Goal: Task Accomplishment & Management: Complete application form

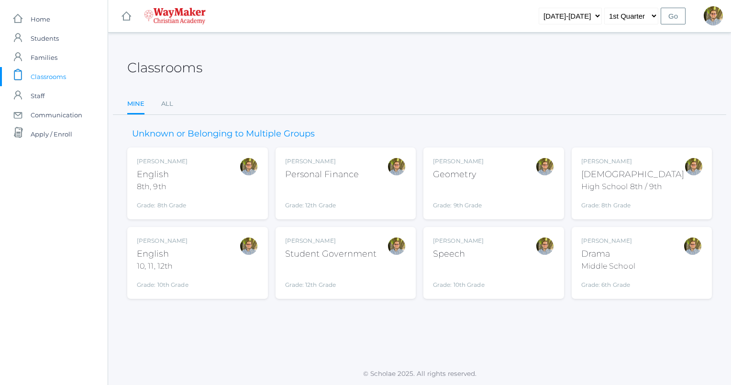
click at [645, 203] on div "Grade: 8th Grade" at bounding box center [632, 202] width 103 height 13
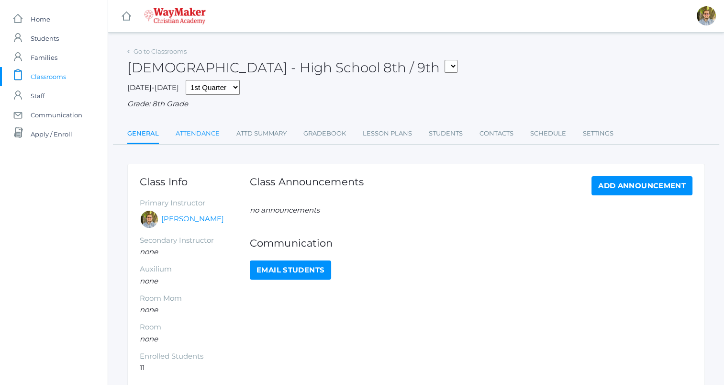
click at [206, 131] on link "Attendance" at bounding box center [198, 133] width 44 height 19
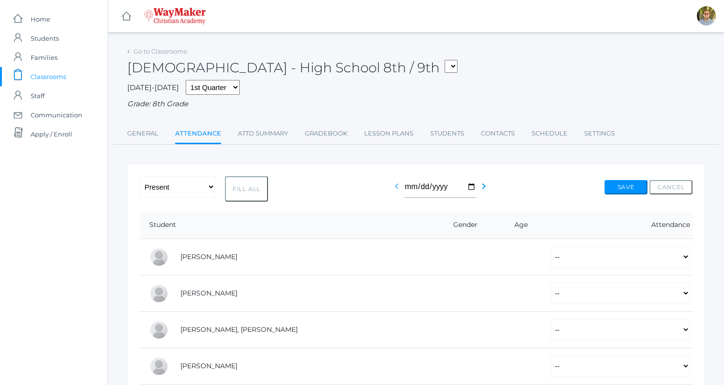
click at [396, 185] on icon "chevron_left" at bounding box center [396, 185] width 11 height 11
click at [52, 82] on span "Classrooms" at bounding box center [48, 76] width 35 height 19
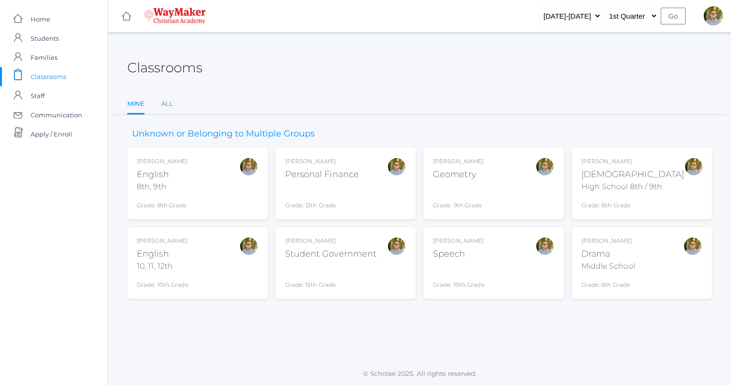
click at [208, 181] on div "Kylen Braileanu English 8th, 9th Grade: 8th Grade 08ENGLISH" at bounding box center [198, 183] width 122 height 53
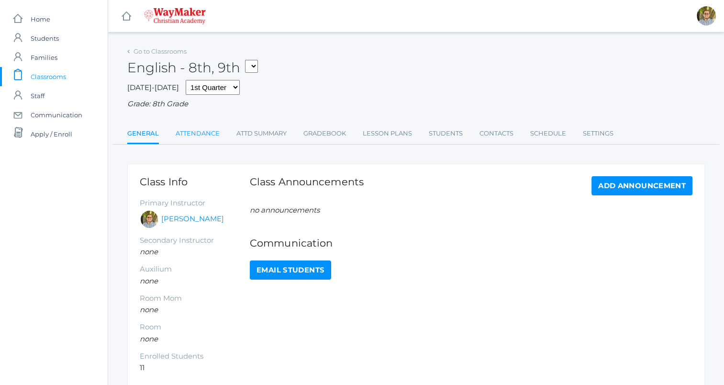
click at [205, 126] on link "Attendance" at bounding box center [198, 133] width 44 height 19
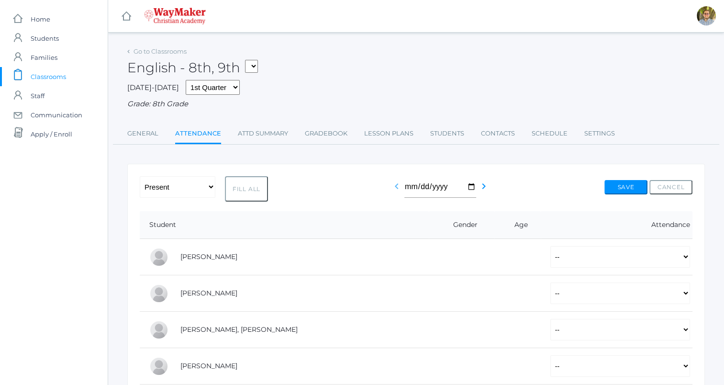
click at [397, 186] on icon "chevron_left" at bounding box center [396, 185] width 11 height 11
click at [50, 73] on span "Classrooms" at bounding box center [48, 76] width 35 height 19
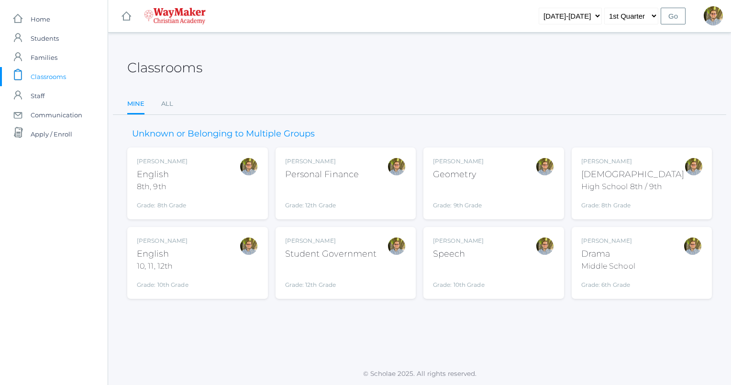
click at [206, 258] on div "Kylen Braileanu English 10, 11, 12th Grade: 10th Grade HSENGLISH" at bounding box center [198, 262] width 122 height 53
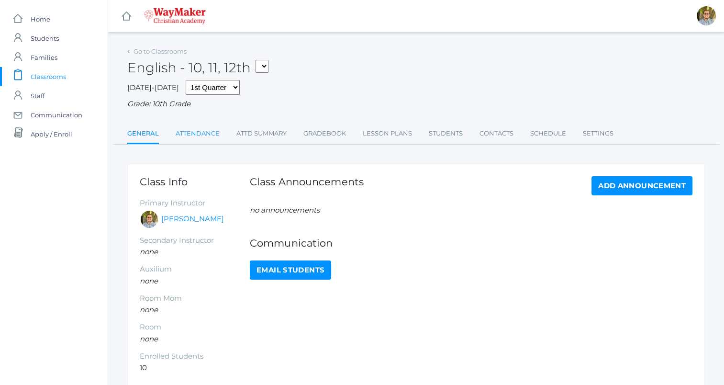
click at [197, 138] on link "Attendance" at bounding box center [198, 133] width 44 height 19
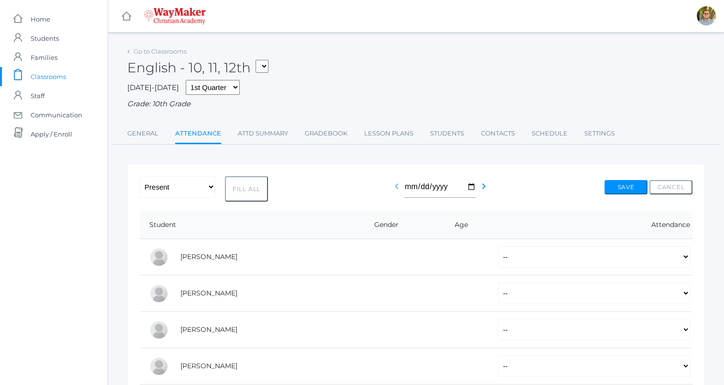
click at [394, 187] on icon "chevron_left" at bounding box center [396, 185] width 11 height 11
click at [35, 73] on span "Classrooms" at bounding box center [48, 76] width 35 height 19
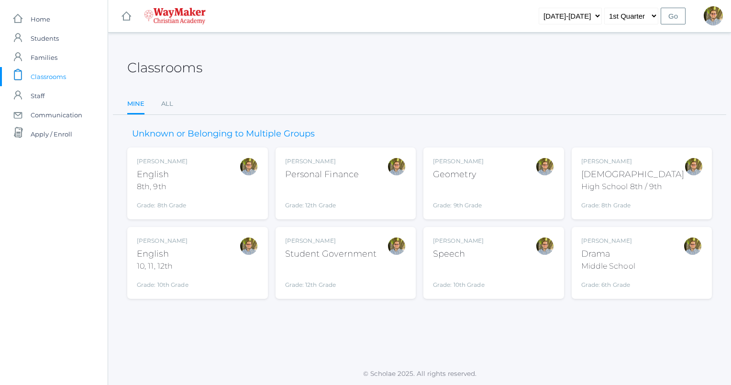
click at [491, 176] on div "Kylen Braileanu Geometry Grade: 9th Grade GEOM" at bounding box center [494, 183] width 122 height 53
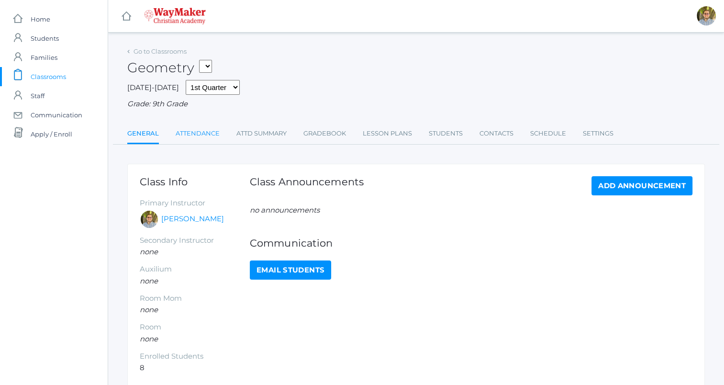
click at [209, 128] on link "Attendance" at bounding box center [198, 133] width 44 height 19
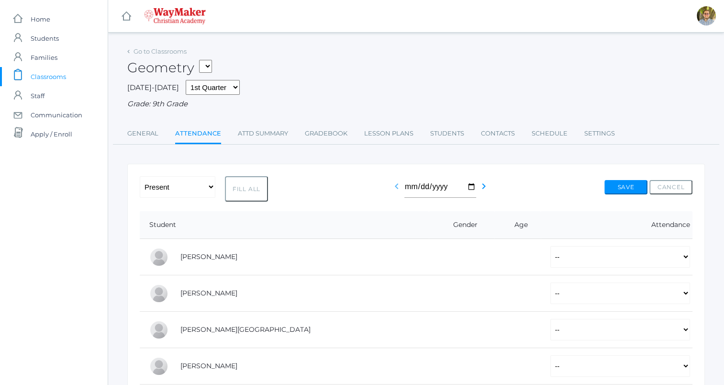
click at [392, 183] on icon "chevron_left" at bounding box center [396, 185] width 11 height 11
click at [45, 77] on span "Classrooms" at bounding box center [48, 76] width 35 height 19
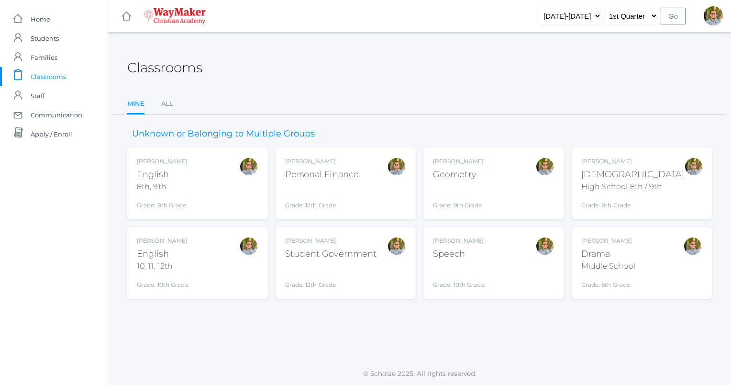
click at [354, 267] on div "Grade: 12th Grade" at bounding box center [331, 276] width 92 height 25
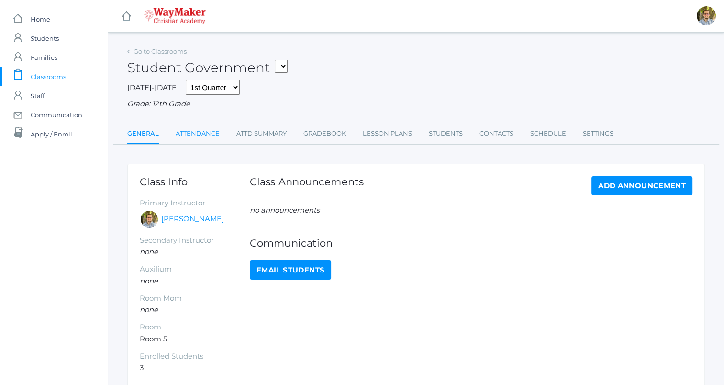
click at [200, 134] on link "Attendance" at bounding box center [198, 133] width 44 height 19
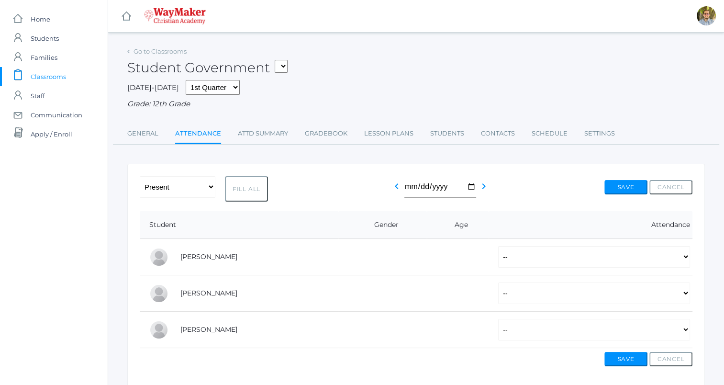
scroll to position [37, 0]
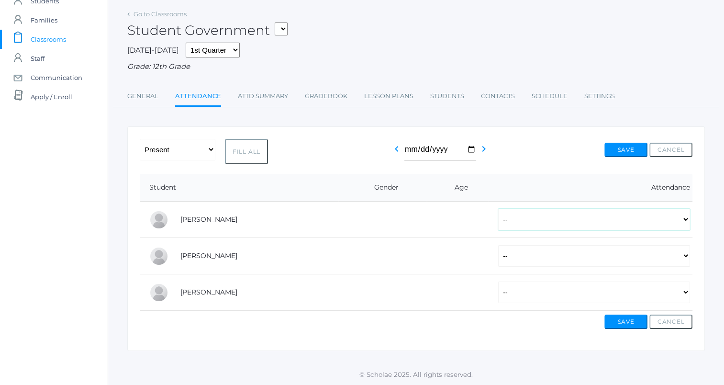
click at [661, 220] on select "-- Present Tardy Excused Tardy Unexcused Absent Excused Absent Unexcused" at bounding box center [594, 220] width 192 height 22
select select "P"
click at [498, 209] on select "-- Present Tardy Excused Tardy Unexcused Absent Excused Absent Unexcused" at bounding box center [594, 220] width 192 height 22
click at [565, 247] on select "-- Present Tardy Excused Tardy Unexcused Absent Excused Absent Unexcused" at bounding box center [594, 256] width 192 height 22
select select "P"
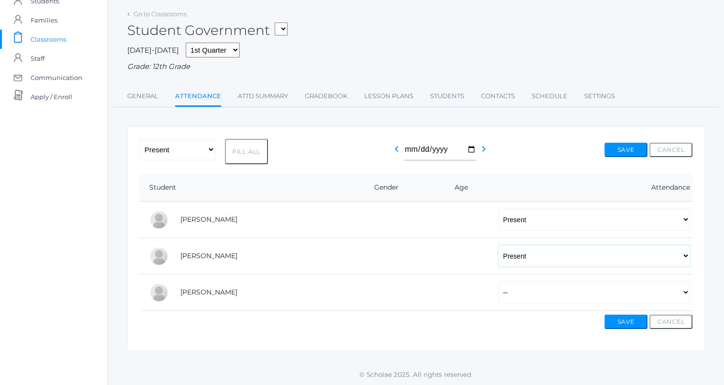
click at [498, 245] on select "-- Present Tardy Excused Tardy Unexcused Absent Excused Absent Unexcused" at bounding box center [594, 256] width 192 height 22
click at [538, 284] on select "-- Present Tardy Excused Tardy Unexcused Absent Excused Absent Unexcused" at bounding box center [594, 292] width 192 height 22
select select "TE"
click at [498, 281] on select "-- Present Tardy Excused Tardy Unexcused Absent Excused Absent Unexcused" at bounding box center [594, 292] width 192 height 22
click at [630, 322] on button "Save" at bounding box center [625, 321] width 43 height 14
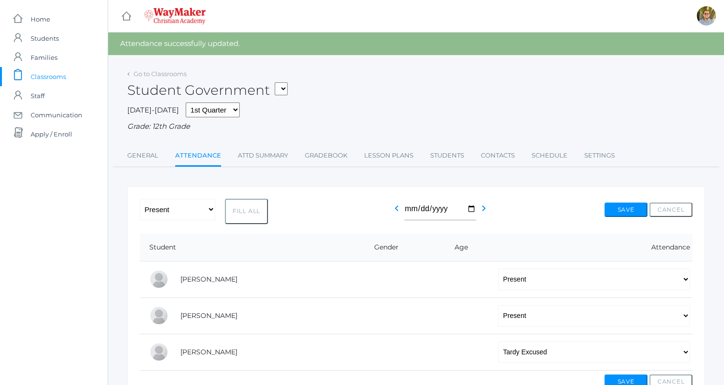
click at [57, 77] on span "Classrooms" at bounding box center [48, 76] width 35 height 19
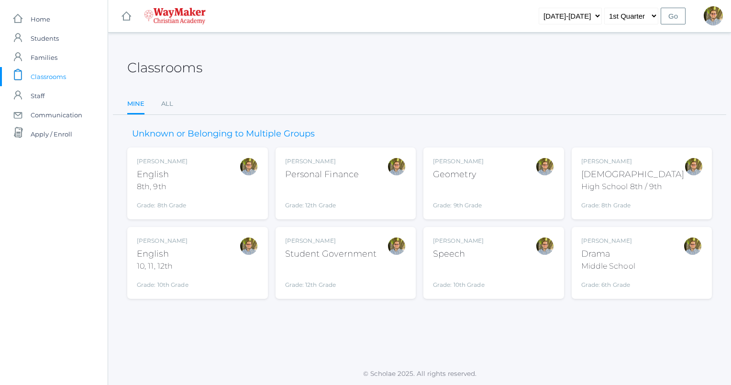
click at [626, 268] on div "Middle School" at bounding box center [608, 265] width 54 height 11
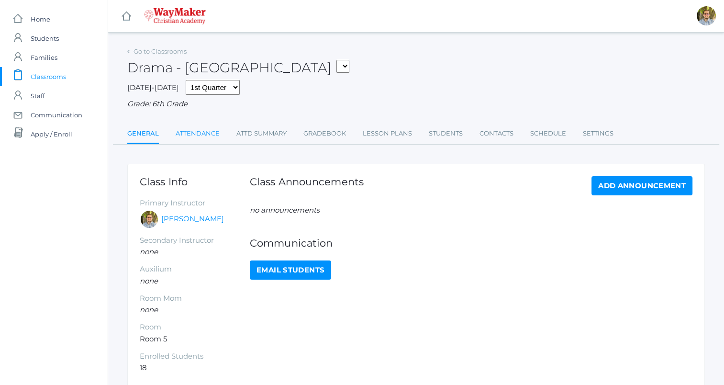
click at [200, 143] on link "Attendance" at bounding box center [198, 133] width 44 height 19
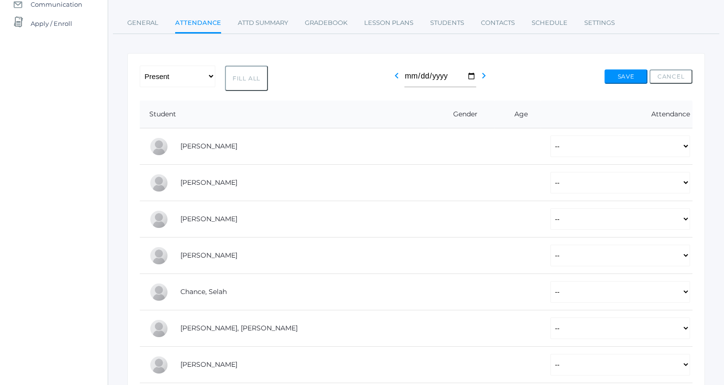
scroll to position [114, 0]
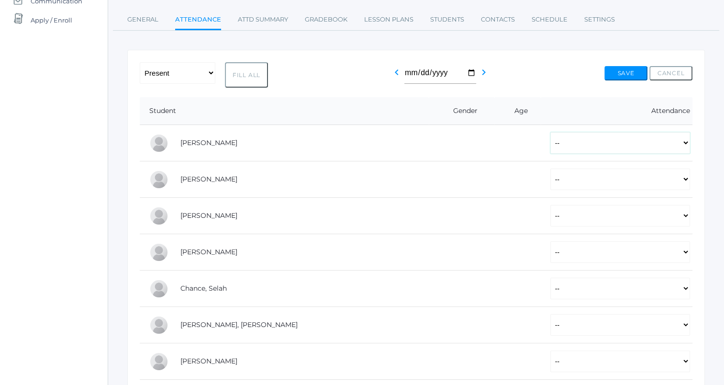
click at [550, 151] on select "-- Present Tardy Excused Tardy Unexcused Absent Excused Absent Unexcused" at bounding box center [620, 143] width 140 height 22
select select "P"
click at [550, 132] on select "-- Present Tardy Excused Tardy Unexcused Absent Excused Absent Unexcused" at bounding box center [620, 143] width 140 height 22
click at [551, 177] on select "-- Present Tardy Excused Tardy Unexcused Absent Excused Absent Unexcused" at bounding box center [620, 179] width 140 height 22
select select "P"
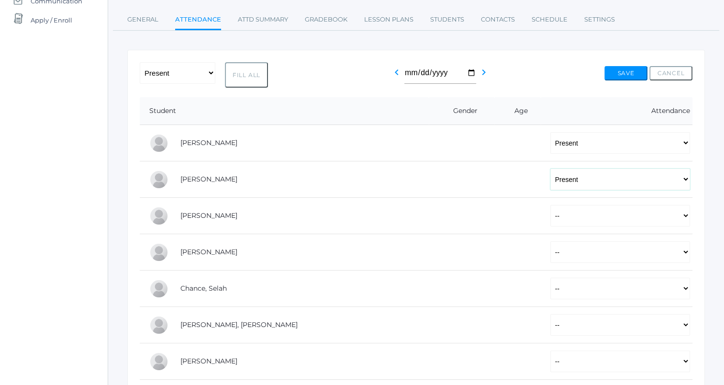
click at [550, 168] on select "-- Present Tardy Excused Tardy Unexcused Absent Excused Absent Unexcused" at bounding box center [620, 179] width 140 height 22
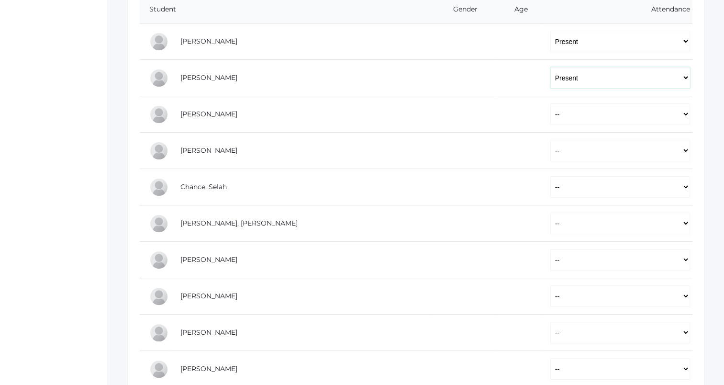
scroll to position [216, 0]
click at [563, 111] on select "-- Present Tardy Excused Tardy Unexcused Absent Excused Absent Unexcused" at bounding box center [620, 114] width 140 height 22
select select "P"
click at [550, 103] on select "-- Present Tardy Excused Tardy Unexcused Absent Excused Absent Unexcused" at bounding box center [620, 114] width 140 height 22
click at [550, 157] on select "-- Present Tardy Excused Tardy Unexcused Absent Excused Absent Unexcused" at bounding box center [620, 150] width 140 height 22
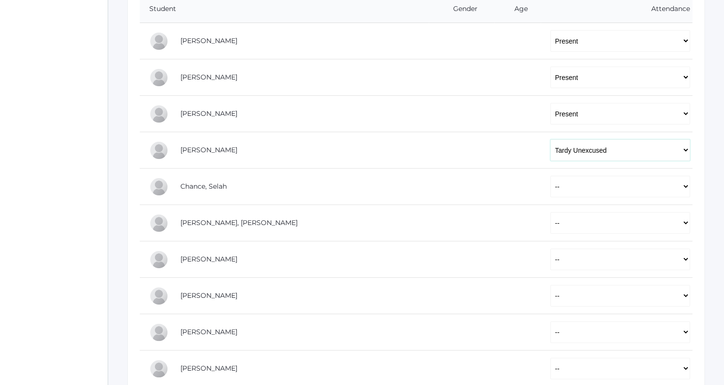
click at [550, 139] on select "-- Present Tardy Excused Tardy Unexcused Absent Excused Absent Unexcused" at bounding box center [620, 150] width 140 height 22
click at [544, 161] on td "-- Present Tardy Excused Tardy Unexcused Absent Excused Absent Unexcused" at bounding box center [617, 150] width 152 height 36
click at [550, 158] on select "-- Present Tardy Excused Tardy Unexcused Absent Excused Absent Unexcused" at bounding box center [620, 150] width 140 height 22
select select "AU"
click at [550, 139] on select "-- Present Tardy Excused Tardy Unexcused Absent Excused Absent Unexcused" at bounding box center [620, 150] width 140 height 22
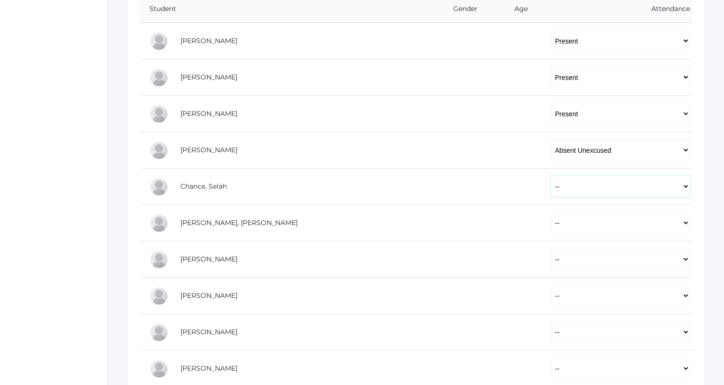
click at [550, 186] on select "-- Present Tardy Excused Tardy Unexcused Absent Excused Absent Unexcused" at bounding box center [620, 187] width 140 height 22
select select "P"
click at [550, 176] on select "-- Present Tardy Excused Tardy Unexcused Absent Excused Absent Unexcused" at bounding box center [620, 187] width 140 height 22
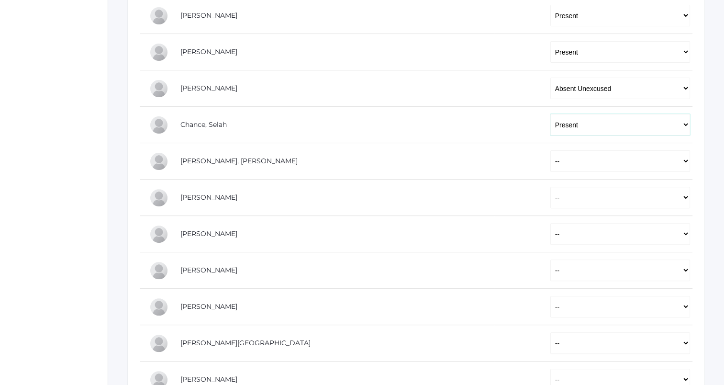
scroll to position [306, 0]
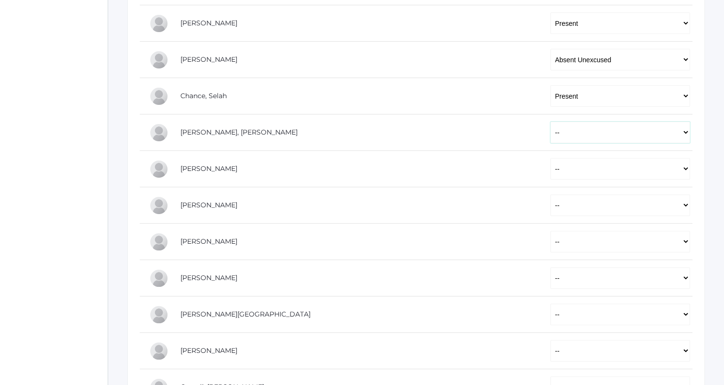
click at [550, 133] on select "-- Present Tardy Excused Tardy Unexcused Absent Excused Absent Unexcused" at bounding box center [620, 133] width 140 height 22
select select "P"
click at [550, 122] on select "-- Present Tardy Excused Tardy Unexcused Absent Excused Absent Unexcused" at bounding box center [620, 133] width 140 height 22
click at [551, 169] on select "-- Present Tardy Excused Tardy Unexcused Absent Excused Absent Unexcused" at bounding box center [620, 169] width 140 height 22
select select "P"
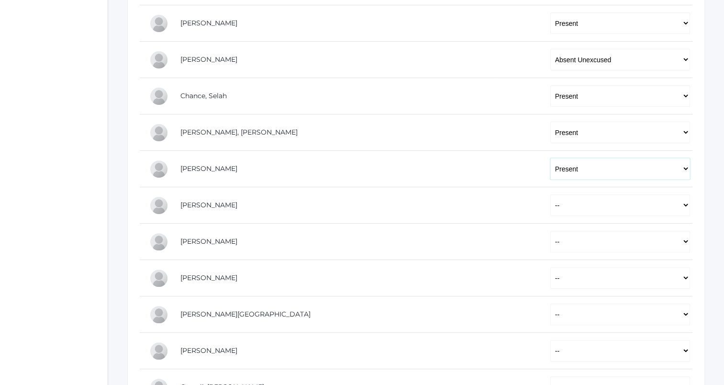
click at [550, 158] on select "-- Present Tardy Excused Tardy Unexcused Absent Excused Absent Unexcused" at bounding box center [620, 169] width 140 height 22
click at [550, 199] on select "-- Present Tardy Excused Tardy Unexcused Absent Excused Absent Unexcused" at bounding box center [620, 205] width 140 height 22
select select "P"
click at [550, 194] on select "-- Present Tardy Excused Tardy Unexcused Absent Excused Absent Unexcused" at bounding box center [620, 205] width 140 height 22
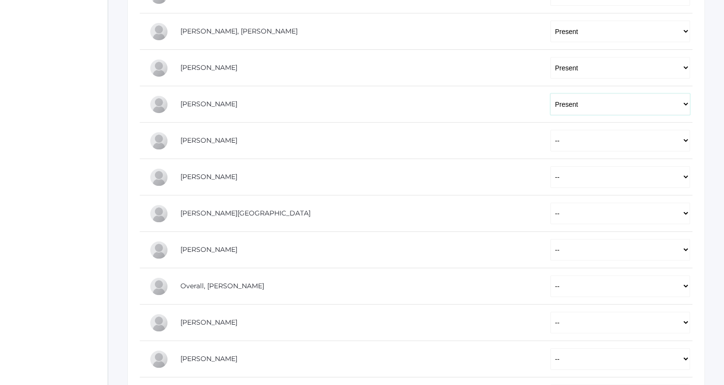
scroll to position [409, 0]
click at [550, 142] on select "-- Present Tardy Excused Tardy Unexcused Absent Excused Absent Unexcused" at bounding box center [620, 139] width 140 height 22
select select "P"
click at [550, 128] on select "-- Present Tardy Excused Tardy Unexcused Absent Excused Absent Unexcused" at bounding box center [620, 139] width 140 height 22
click at [550, 174] on select "-- Present Tardy Excused Tardy Unexcused Absent Excused Absent Unexcused" at bounding box center [620, 176] width 140 height 22
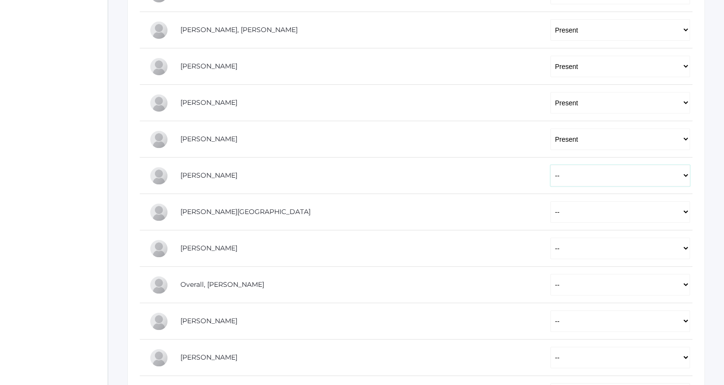
select select "P"
click at [550, 165] on select "-- Present Tardy Excused Tardy Unexcused Absent Excused Absent Unexcused" at bounding box center [620, 176] width 140 height 22
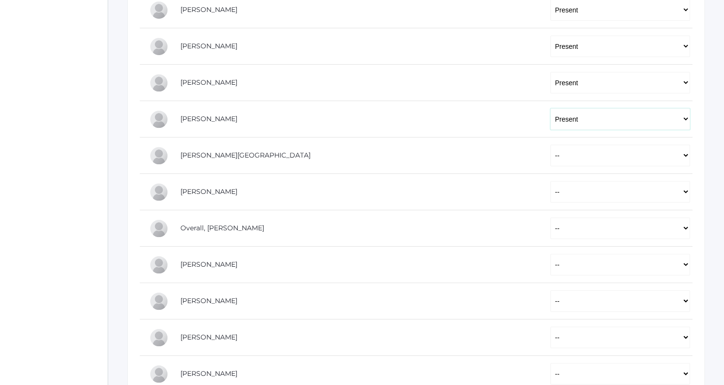
scroll to position [468, 0]
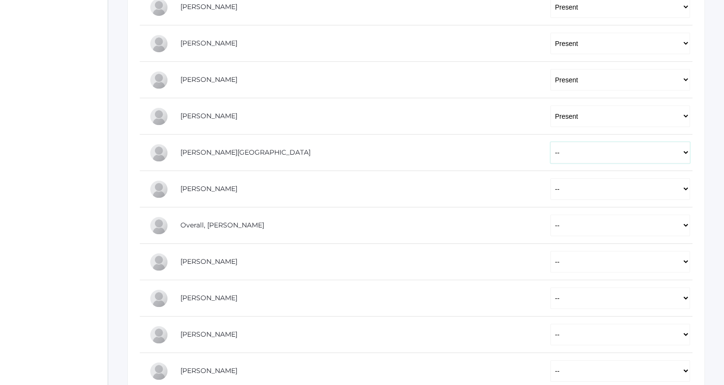
click at [550, 154] on select "-- Present Tardy Excused Tardy Unexcused Absent Excused Absent Unexcused" at bounding box center [620, 153] width 140 height 22
select select "P"
click at [550, 142] on select "-- Present Tardy Excused Tardy Unexcused Absent Excused Absent Unexcused" at bounding box center [620, 153] width 140 height 22
click at [550, 181] on select "-- Present Tardy Excused Tardy Unexcused Absent Excused Absent Unexcused" at bounding box center [620, 189] width 140 height 22
select select "P"
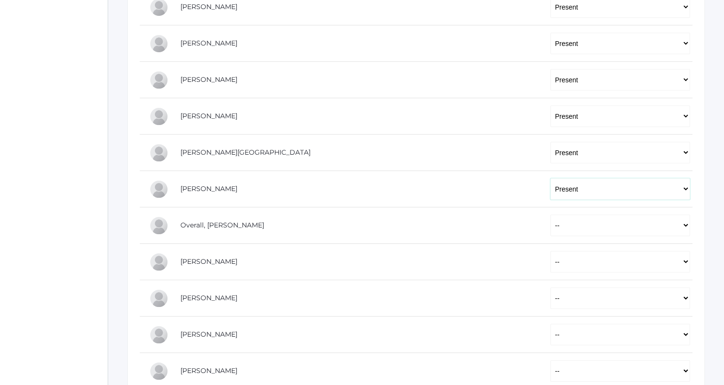
click at [550, 178] on select "-- Present Tardy Excused Tardy Unexcused Absent Excused Absent Unexcused" at bounding box center [620, 189] width 140 height 22
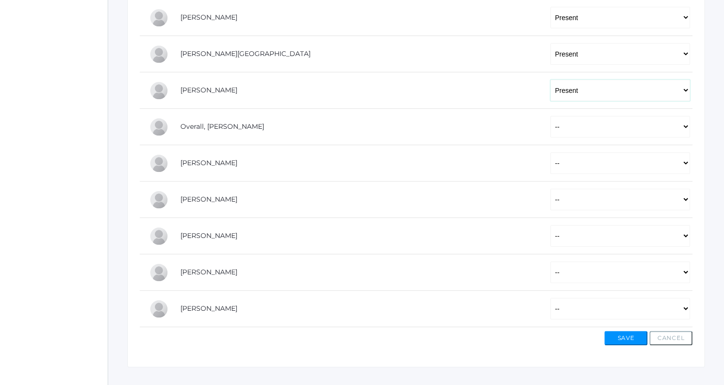
scroll to position [569, 0]
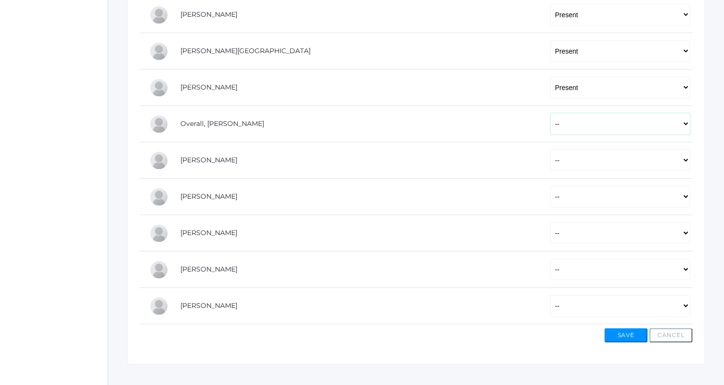
click at [550, 129] on select "-- Present Tardy Excused Tardy Unexcused Absent Excused Absent Unexcused" at bounding box center [620, 124] width 140 height 22
select select "P"
click at [550, 113] on select "-- Present Tardy Excused Tardy Unexcused Absent Excused Absent Unexcused" at bounding box center [620, 124] width 140 height 22
click at [550, 153] on select "-- Present Tardy Excused Tardy Unexcused Absent Excused Absent Unexcused" at bounding box center [620, 160] width 140 height 22
select select "P"
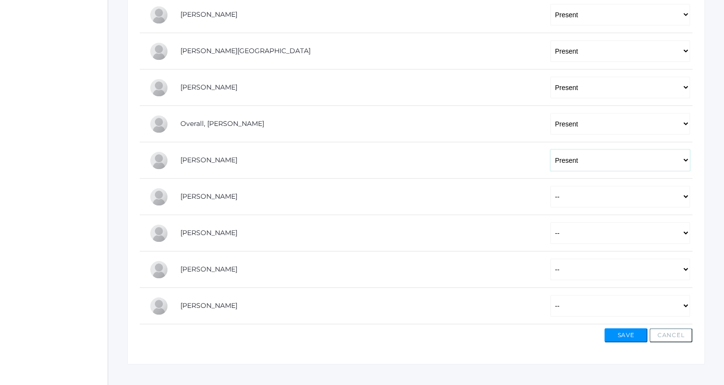
click at [550, 149] on select "-- Present Tardy Excused Tardy Unexcused Absent Excused Absent Unexcused" at bounding box center [620, 160] width 140 height 22
click at [550, 198] on select "-- Present Tardy Excused Tardy Unexcused Absent Excused Absent Unexcused" at bounding box center [620, 197] width 140 height 22
select select "P"
click at [550, 186] on select "-- Present Tardy Excused Tardy Unexcused Absent Excused Absent Unexcused" at bounding box center [620, 197] width 140 height 22
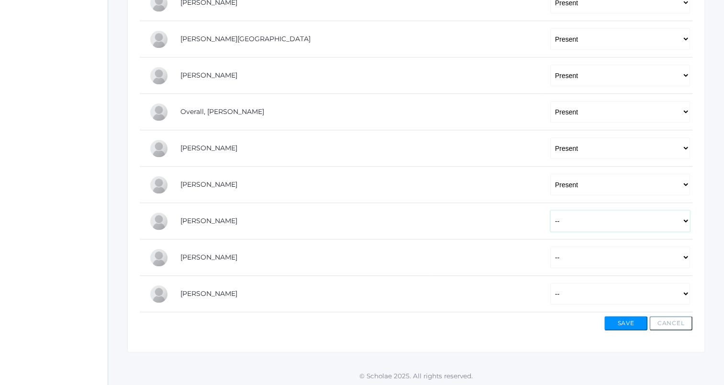
click at [550, 217] on select "-- Present Tardy Excused Tardy Unexcused Absent Excused Absent Unexcused" at bounding box center [620, 221] width 140 height 22
select select "P"
click at [550, 210] on select "-- Present Tardy Excused Tardy Unexcused Absent Excused Absent Unexcused" at bounding box center [620, 221] width 140 height 22
click at [550, 255] on select "-- Present Tardy Excused Tardy Unexcused Absent Excused Absent Unexcused" at bounding box center [620, 257] width 140 height 22
select select "P"
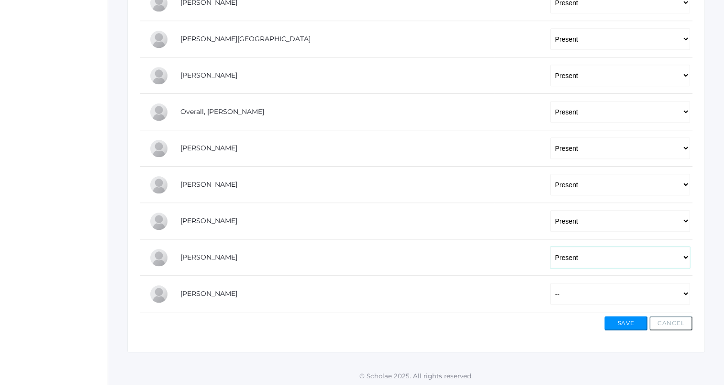
click at [550, 246] on select "-- Present Tardy Excused Tardy Unexcused Absent Excused Absent Unexcused" at bounding box center [620, 257] width 140 height 22
click at [550, 294] on select "-- Present Tardy Excused Tardy Unexcused Absent Excused Absent Unexcused" at bounding box center [620, 294] width 140 height 22
select select "P"
click at [550, 283] on select "-- Present Tardy Excused Tardy Unexcused Absent Excused Absent Unexcused" at bounding box center [620, 294] width 140 height 22
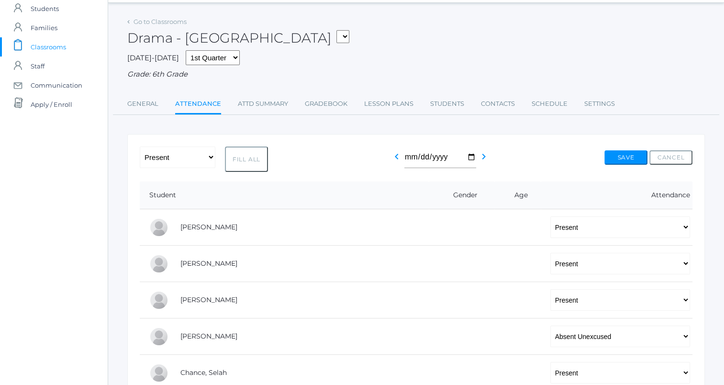
scroll to position [0, 0]
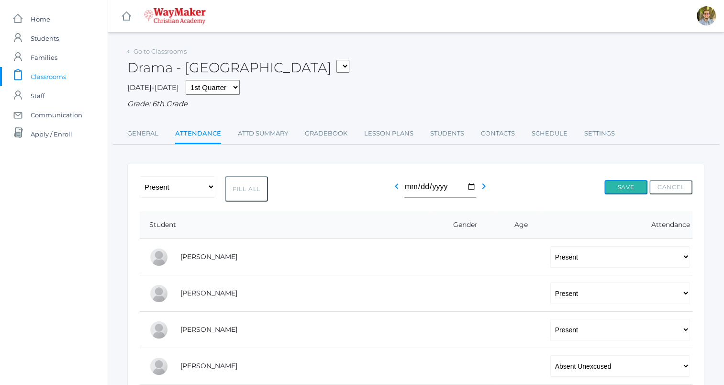
click at [630, 191] on button "Save" at bounding box center [625, 187] width 43 height 14
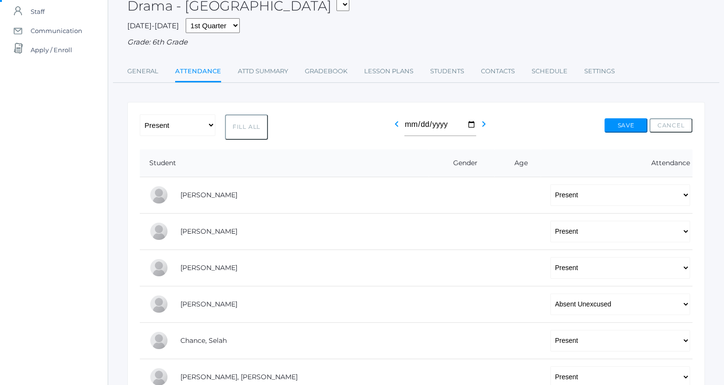
scroll to position [86, 0]
click at [200, 134] on select "-- Present Tardy Excused Tardy Unexcused Absent Excused Absent Unexcused" at bounding box center [178, 124] width 76 height 22
select select
click at [140, 113] on select "-- Present Tardy Excused Tardy Unexcused Absent Excused Absent Unexcused" at bounding box center [178, 124] width 76 height 22
click at [618, 122] on button "Save" at bounding box center [625, 124] width 43 height 14
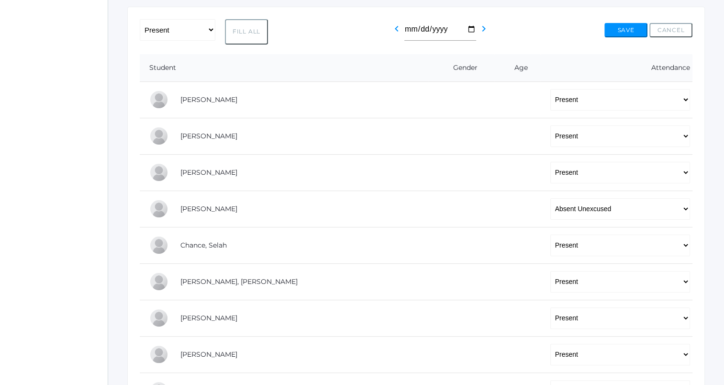
scroll to position [188, 0]
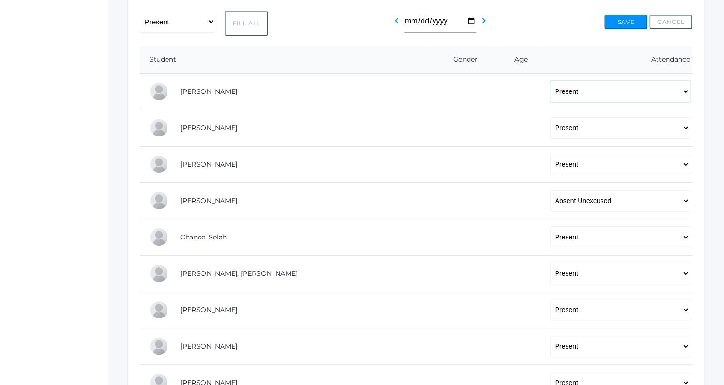
click at [570, 93] on select "-- Present Tardy Excused Tardy Unexcused Absent Excused Absent Unexcused" at bounding box center [620, 92] width 140 height 22
click at [550, 81] on select "-- Present Tardy Excused Tardy Unexcused Absent Excused Absent Unexcused" at bounding box center [620, 92] width 140 height 22
click at [570, 97] on select "-- Present Tardy Excused Tardy Unexcused Absent Excused Absent Unexcused" at bounding box center [620, 92] width 140 height 22
select select
click at [550, 81] on select "-- Present Tardy Excused Tardy Unexcused Absent Excused Absent Unexcused" at bounding box center [620, 92] width 140 height 22
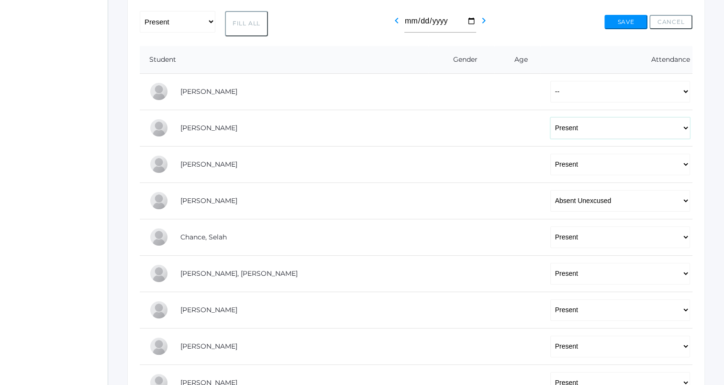
click at [550, 126] on select "-- Present Tardy Excused Tardy Unexcused Absent Excused Absent Unexcused" at bounding box center [620, 128] width 140 height 22
select select
click at [550, 117] on select "-- Present Tardy Excused Tardy Unexcused Absent Excused Absent Unexcused" at bounding box center [620, 128] width 140 height 22
click at [673, 163] on select "-- Present Tardy Excused Tardy Unexcused Absent Excused Absent Unexcused" at bounding box center [620, 165] width 140 height 22
select select
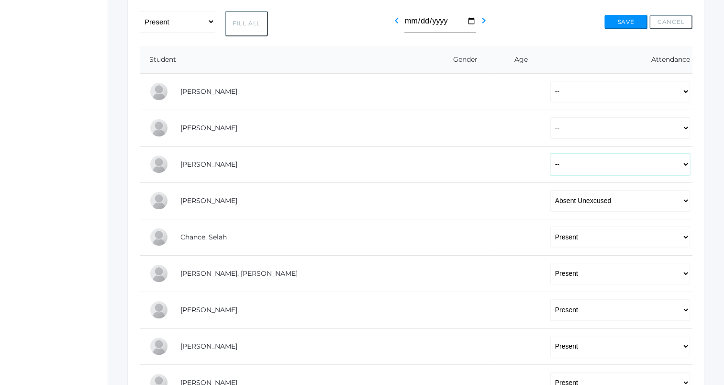
click at [550, 154] on select "-- Present Tardy Excused Tardy Unexcused Absent Excused Absent Unexcused" at bounding box center [620, 165] width 140 height 22
click at [653, 198] on select "-- Present Tardy Excused Tardy Unexcused Absent Excused Absent Unexcused" at bounding box center [620, 201] width 140 height 22
select select
click at [550, 190] on select "-- Present Tardy Excused Tardy Unexcused Absent Excused Absent Unexcused" at bounding box center [620, 201] width 140 height 22
click at [638, 235] on select "-- Present Tardy Excused Tardy Unexcused Absent Excused Absent Unexcused" at bounding box center [620, 237] width 140 height 22
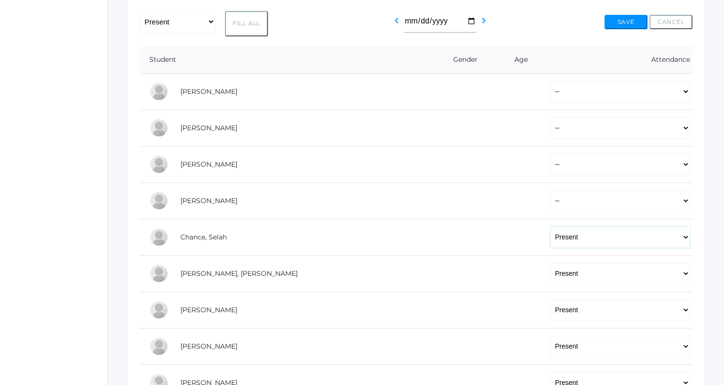
select select
click at [550, 226] on select "-- Present Tardy Excused Tardy Unexcused Absent Excused Absent Unexcused" at bounding box center [620, 237] width 140 height 22
click at [637, 273] on select "-- Present Tardy Excused Tardy Unexcused Absent Excused Absent Unexcused" at bounding box center [620, 274] width 140 height 22
select select
click at [550, 263] on select "-- Present Tardy Excused Tardy Unexcused Absent Excused Absent Unexcused" at bounding box center [620, 274] width 140 height 22
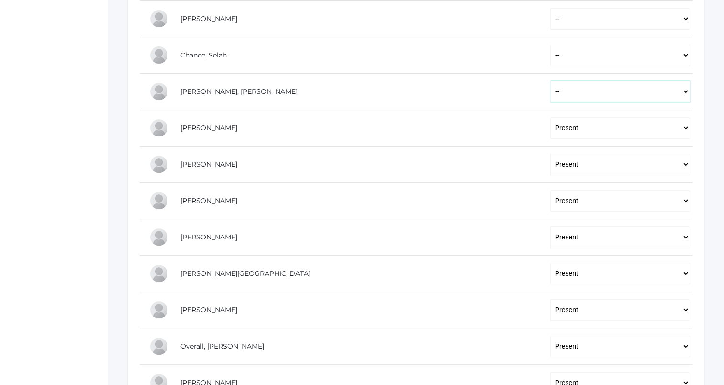
scroll to position [373, 0]
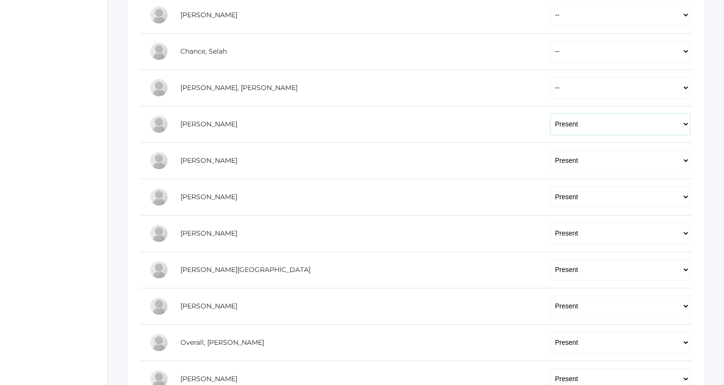
click at [658, 122] on select "-- Present Tardy Excused Tardy Unexcused Absent Excused Absent Unexcused" at bounding box center [620, 124] width 140 height 22
select select
click at [550, 113] on select "-- Present Tardy Excused Tardy Unexcused Absent Excused Absent Unexcused" at bounding box center [620, 124] width 140 height 22
click at [637, 161] on select "-- Present Tardy Excused Tardy Unexcused Absent Excused Absent Unexcused" at bounding box center [620, 161] width 140 height 22
select select
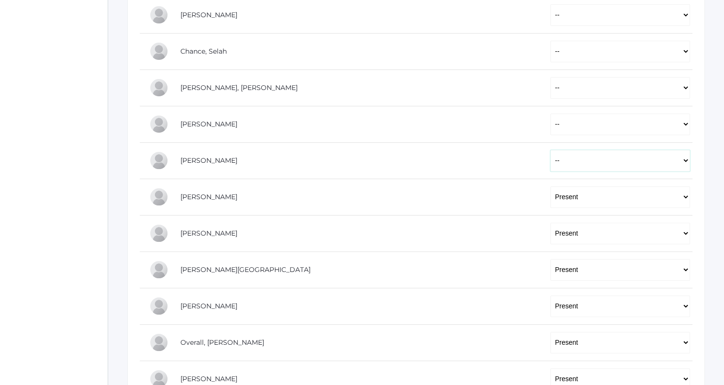
click at [550, 150] on select "-- Present Tardy Excused Tardy Unexcused Absent Excused Absent Unexcused" at bounding box center [620, 161] width 140 height 22
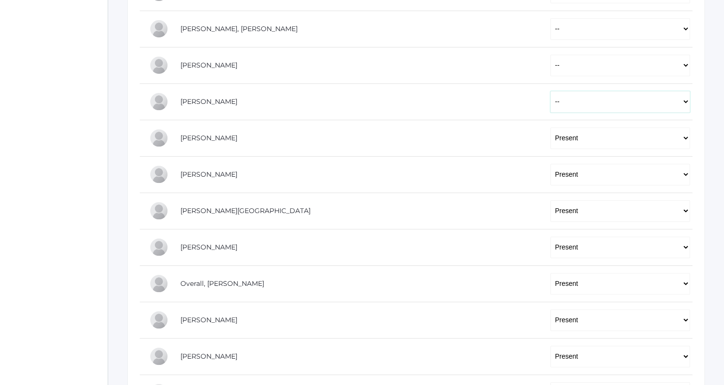
scroll to position [442, 0]
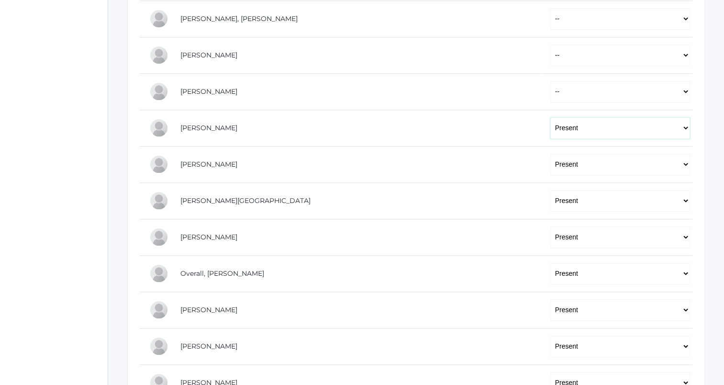
click at [647, 129] on select "-- Present Tardy Excused Tardy Unexcused Absent Excused Absent Unexcused" at bounding box center [620, 128] width 140 height 22
select select
click at [550, 117] on select "-- Present Tardy Excused Tardy Unexcused Absent Excused Absent Unexcused" at bounding box center [620, 128] width 140 height 22
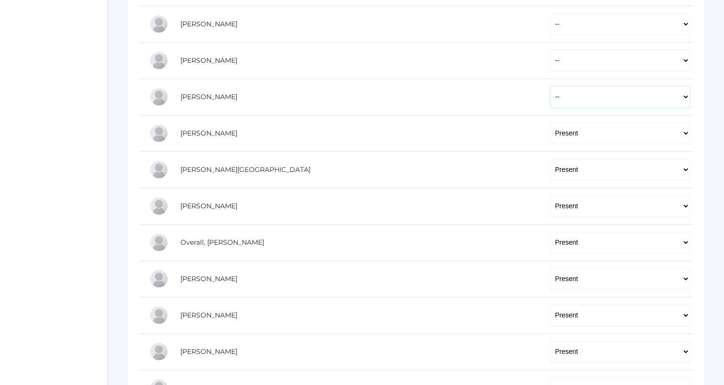
scroll to position [477, 0]
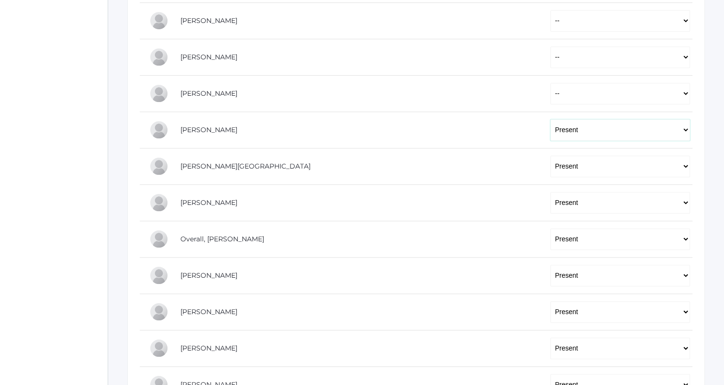
click at [648, 132] on select "-- Present Tardy Excused Tardy Unexcused Absent Excused Absent Unexcused" at bounding box center [620, 130] width 140 height 22
select select
click at [550, 119] on select "-- Present Tardy Excused Tardy Unexcused Absent Excused Absent Unexcused" at bounding box center [620, 130] width 140 height 22
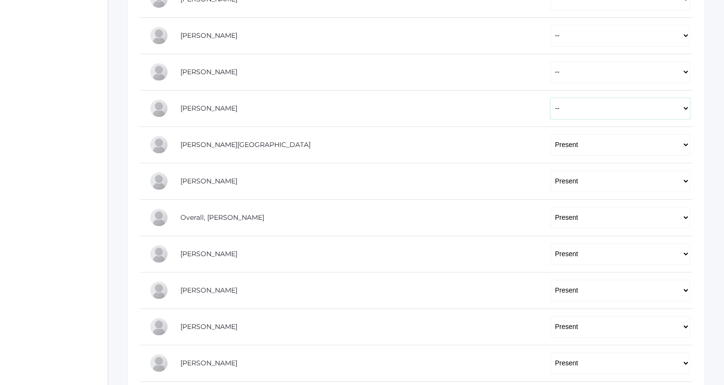
scroll to position [513, 0]
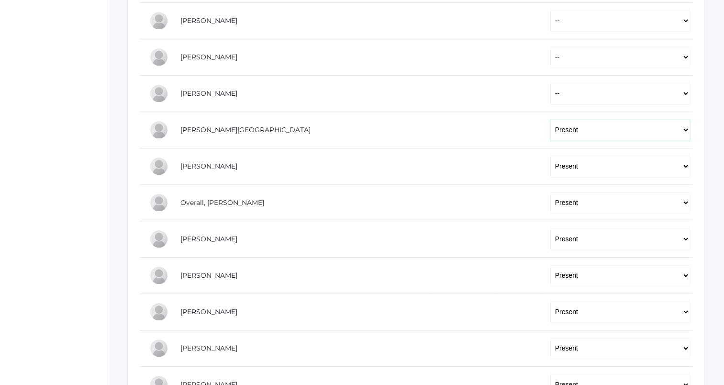
click at [652, 129] on select "-- Present Tardy Excused Tardy Unexcused Absent Excused Absent Unexcused" at bounding box center [620, 130] width 140 height 22
select select
click at [550, 119] on select "-- Present Tardy Excused Tardy Unexcused Absent Excused Absent Unexcused" at bounding box center [620, 130] width 140 height 22
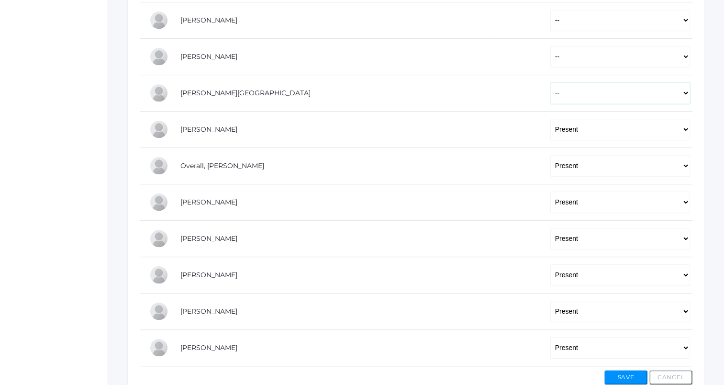
scroll to position [553, 0]
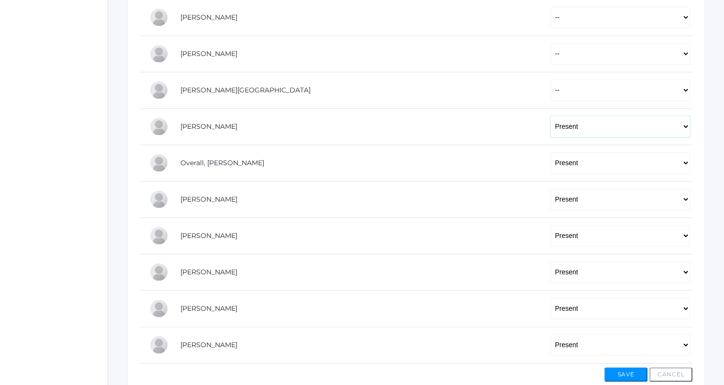
click at [659, 133] on select "-- Present Tardy Excused Tardy Unexcused Absent Excused Absent Unexcused" at bounding box center [620, 127] width 140 height 22
click at [550, 116] on select "-- Present Tardy Excused Tardy Unexcused Absent Excused Absent Unexcused" at bounding box center [620, 127] width 140 height 22
click at [656, 122] on select "-- Present Tardy Excused Tardy Unexcused Absent Excused Absent Unexcused" at bounding box center [620, 127] width 140 height 22
select select
click at [550, 116] on select "-- Present Tardy Excused Tardy Unexcused Absent Excused Absent Unexcused" at bounding box center [620, 127] width 140 height 22
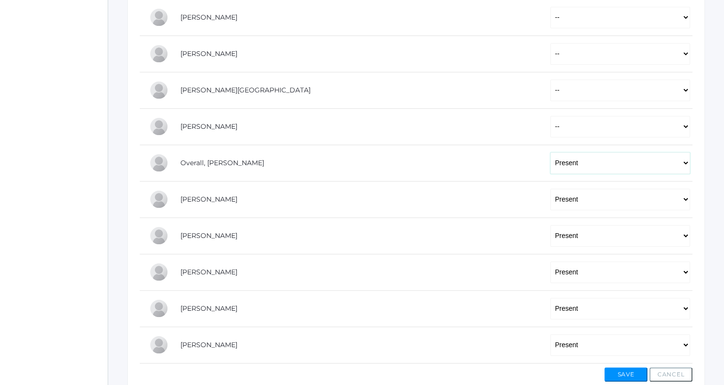
click at [645, 158] on select "-- Present Tardy Excused Tardy Unexcused Absent Excused Absent Unexcused" at bounding box center [620, 163] width 140 height 22
select select
click at [550, 152] on select "-- Present Tardy Excused Tardy Unexcused Absent Excused Absent Unexcused" at bounding box center [620, 163] width 140 height 22
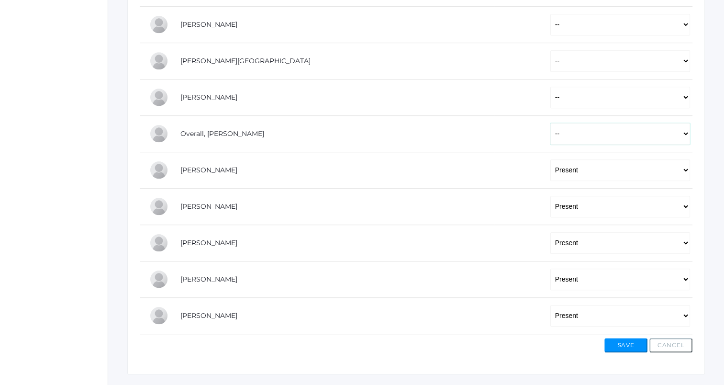
scroll to position [585, 0]
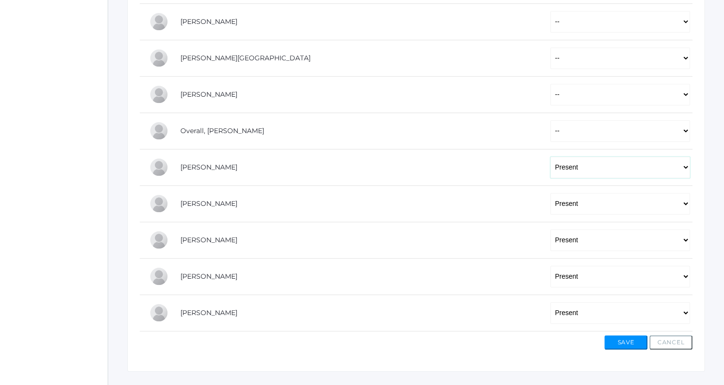
click at [653, 160] on select "-- Present Tardy Excused Tardy Unexcused Absent Excused Absent Unexcused" at bounding box center [620, 167] width 140 height 22
select select
click at [550, 156] on select "-- Present Tardy Excused Tardy Unexcused Absent Excused Absent Unexcused" at bounding box center [620, 167] width 140 height 22
click at [620, 204] on select "-- Present Tardy Excused Tardy Unexcused Absent Excused Absent Unexcused" at bounding box center [620, 204] width 140 height 22
select select
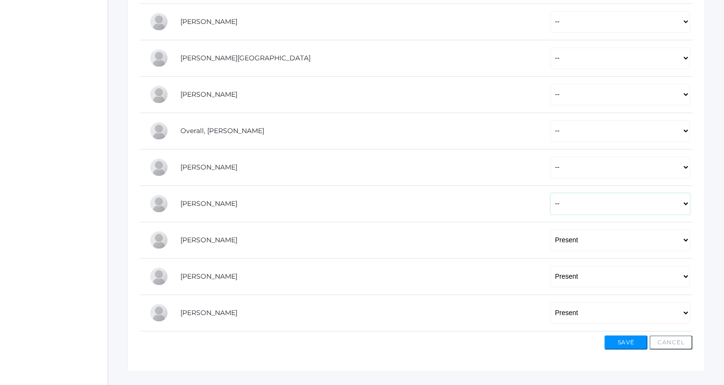
click at [550, 193] on select "-- Present Tardy Excused Tardy Unexcused Absent Excused Absent Unexcused" at bounding box center [620, 204] width 140 height 22
click at [620, 237] on select "-- Present Tardy Excused Tardy Unexcused Absent Excused Absent Unexcused" at bounding box center [620, 240] width 140 height 22
select select
click at [550, 229] on select "-- Present Tardy Excused Tardy Unexcused Absent Excused Absent Unexcused" at bounding box center [620, 240] width 140 height 22
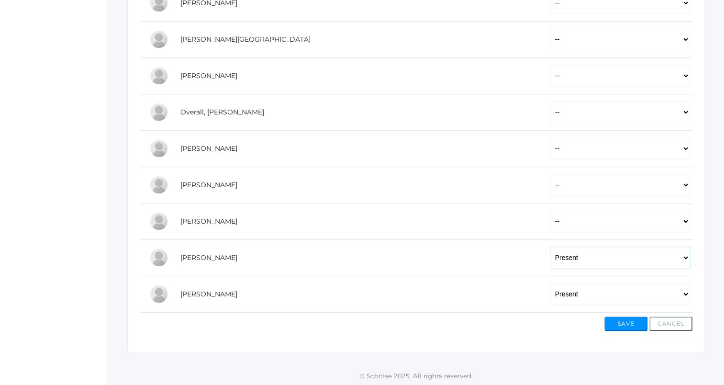
click at [618, 253] on select "-- Present Tardy Excused Tardy Unexcused Absent Excused Absent Unexcused" at bounding box center [620, 258] width 140 height 22
select select
click at [550, 247] on select "-- Present Tardy Excused Tardy Unexcused Absent Excused Absent Unexcused" at bounding box center [620, 258] width 140 height 22
click at [614, 286] on select "-- Present Tardy Excused Tardy Unexcused Absent Excused Absent Unexcused" at bounding box center [620, 294] width 140 height 22
select select
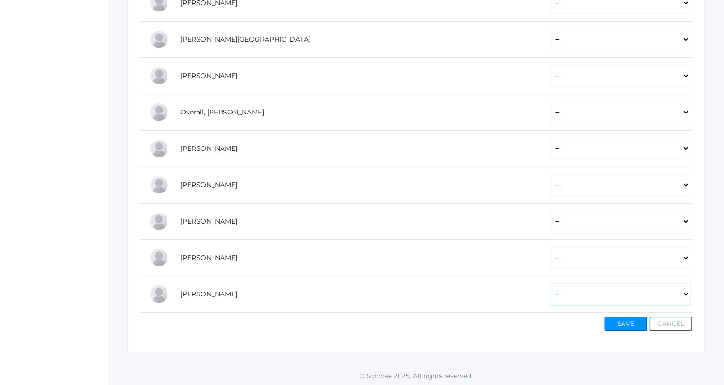
click at [550, 283] on select "-- Present Tardy Excused Tardy Unexcused Absent Excused Absent Unexcused" at bounding box center [620, 294] width 140 height 22
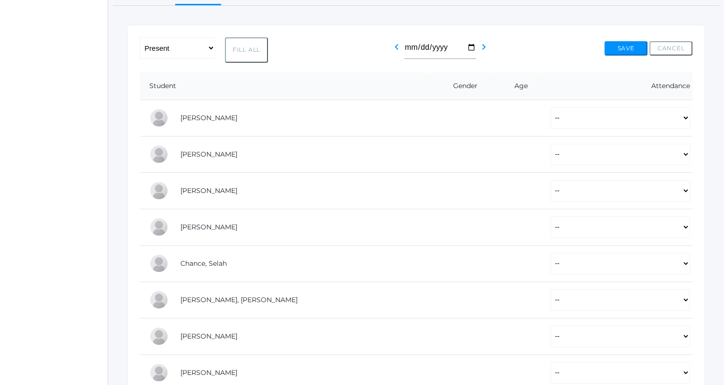
scroll to position [115, 0]
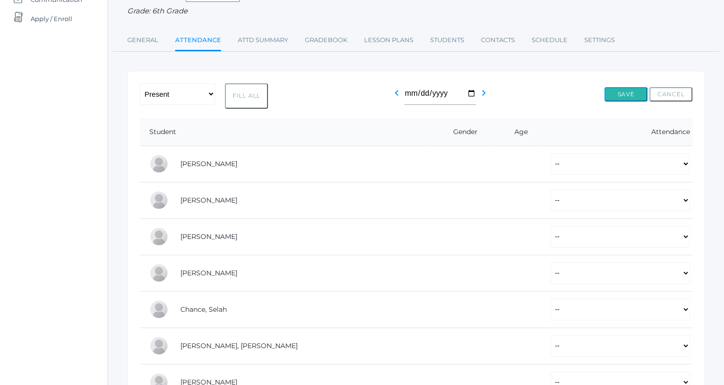
click at [630, 89] on button "Save" at bounding box center [625, 94] width 43 height 14
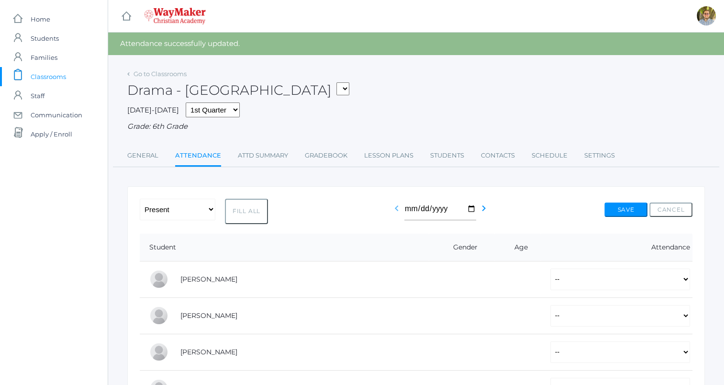
click at [396, 209] on icon "chevron_left" at bounding box center [396, 207] width 11 height 11
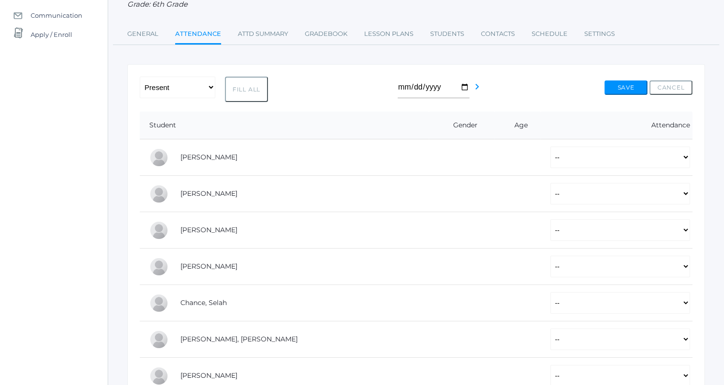
scroll to position [105, 0]
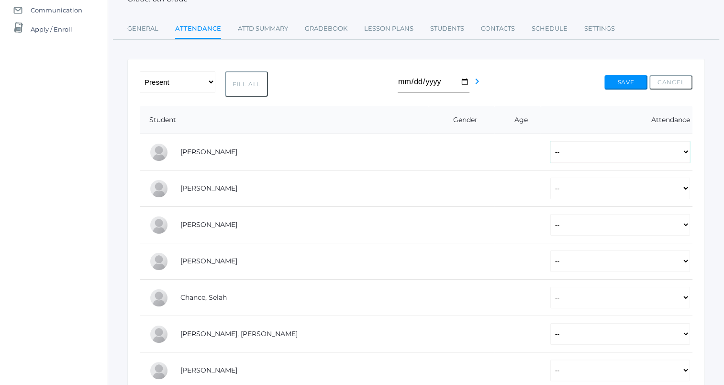
click at [674, 151] on select "-- Present Tardy Excused Tardy Unexcused Absent Excused Absent Unexcused" at bounding box center [620, 152] width 140 height 22
select select "P"
click at [550, 141] on select "-- Present Tardy Excused Tardy Unexcused Absent Excused Absent Unexcused" at bounding box center [620, 152] width 140 height 22
click at [617, 185] on select "-- Present Tardy Excused Tardy Unexcused Absent Excused Absent Unexcused" at bounding box center [620, 189] width 140 height 22
select select "P"
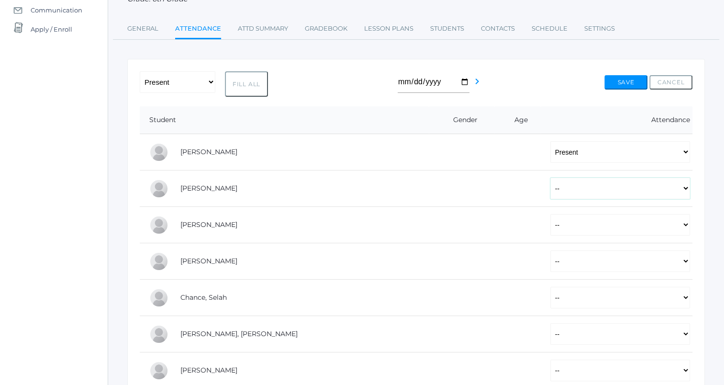
click at [550, 178] on select "-- Present Tardy Excused Tardy Unexcused Absent Excused Absent Unexcused" at bounding box center [620, 189] width 140 height 22
click at [606, 226] on select "-- Present Tardy Excused Tardy Unexcused Absent Excused Absent Unexcused" at bounding box center [620, 225] width 140 height 22
select select "P"
click at [550, 214] on select "-- Present Tardy Excused Tardy Unexcused Absent Excused Absent Unexcused" at bounding box center [620, 225] width 140 height 22
click at [613, 256] on select "-- Present Tardy Excused Tardy Unexcused Absent Excused Absent Unexcused" at bounding box center [620, 261] width 140 height 22
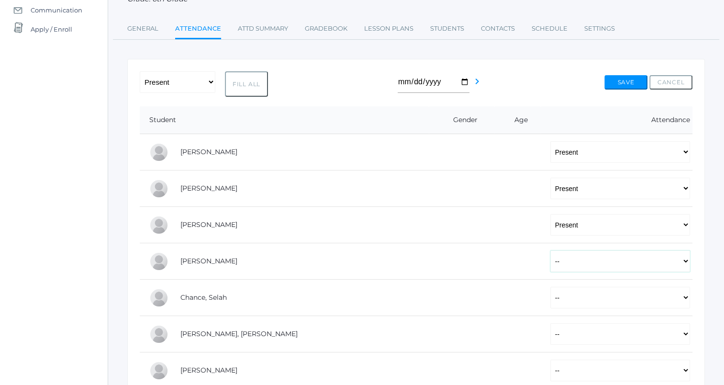
select select "AU"
click at [550, 250] on select "-- Present Tardy Excused Tardy Unexcused Absent Excused Absent Unexcused" at bounding box center [620, 261] width 140 height 22
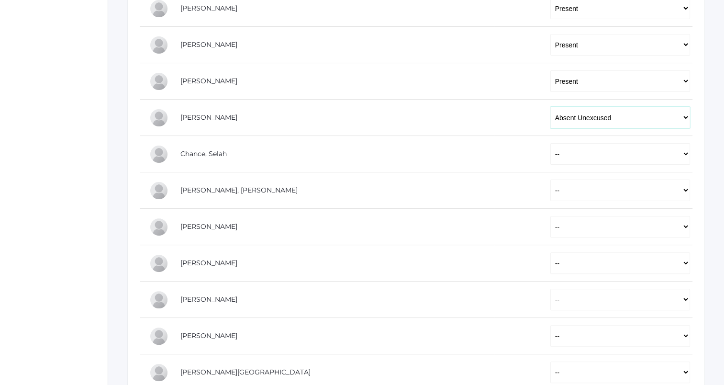
scroll to position [249, 0]
click at [667, 157] on select "-- Present Tardy Excused Tardy Unexcused Absent Excused Absent Unexcused" at bounding box center [620, 154] width 140 height 22
select select "P"
click at [550, 143] on select "-- Present Tardy Excused Tardy Unexcused Absent Excused Absent Unexcused" at bounding box center [620, 154] width 140 height 22
click at [648, 186] on select "-- Present Tardy Excused Tardy Unexcused Absent Excused Absent Unexcused" at bounding box center [620, 190] width 140 height 22
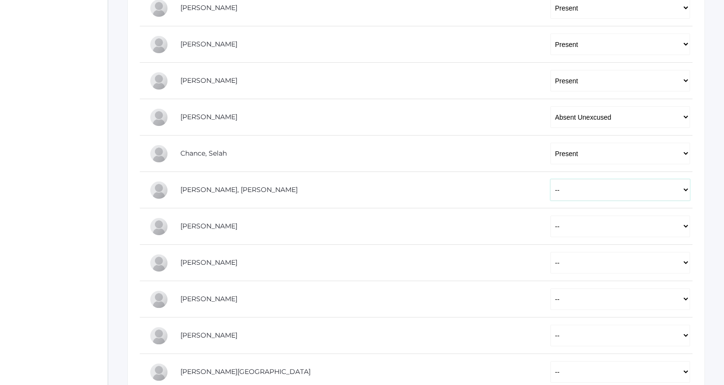
select select "P"
click at [550, 179] on select "-- Present Tardy Excused Tardy Unexcused Absent Excused Absent Unexcused" at bounding box center [620, 190] width 140 height 22
click at [631, 221] on select "-- Present Tardy Excused Tardy Unexcused Absent Excused Absent Unexcused" at bounding box center [620, 226] width 140 height 22
select select "P"
click at [550, 215] on select "-- Present Tardy Excused Tardy Unexcused Absent Excused Absent Unexcused" at bounding box center [620, 226] width 140 height 22
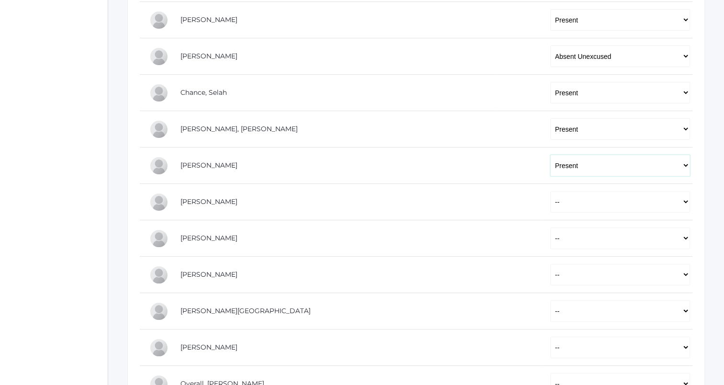
scroll to position [310, 0]
click at [639, 199] on select "-- Present Tardy Excused Tardy Unexcused Absent Excused Absent Unexcused" at bounding box center [620, 201] width 140 height 22
select select "P"
click at [550, 190] on select "-- Present Tardy Excused Tardy Unexcused Absent Excused Absent Unexcused" at bounding box center [620, 201] width 140 height 22
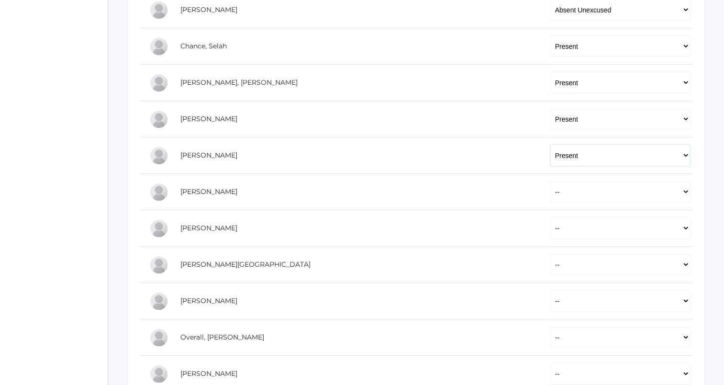
scroll to position [357, 0]
click at [651, 190] on select "-- Present Tardy Excused Tardy Unexcused Absent Excused Absent Unexcused" at bounding box center [620, 190] width 140 height 22
click at [550, 179] on select "-- Present Tardy Excused Tardy Unexcused Absent Excused Absent Unexcused" at bounding box center [620, 190] width 140 height 22
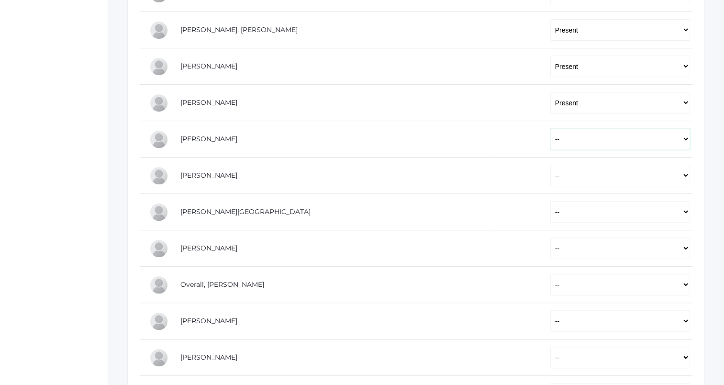
scroll to position [411, 0]
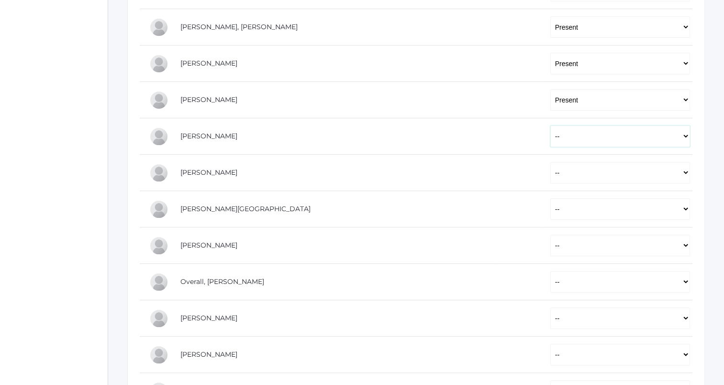
click at [662, 139] on select "-- Present Tardy Excused Tardy Unexcused Absent Excused Absent Unexcused" at bounding box center [620, 136] width 140 height 22
select select "P"
click at [550, 125] on select "-- Present Tardy Excused Tardy Unexcused Absent Excused Absent Unexcused" at bounding box center [620, 136] width 140 height 22
click at [637, 173] on select "-- Present Tardy Excused Tardy Unexcused Absent Excused Absent Unexcused" at bounding box center [620, 173] width 140 height 22
select select "P"
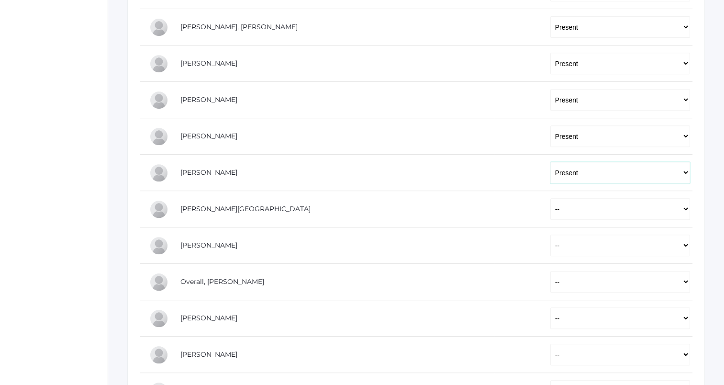
click at [550, 162] on select "-- Present Tardy Excused Tardy Unexcused Absent Excused Absent Unexcused" at bounding box center [620, 173] width 140 height 22
click at [625, 202] on select "-- Present Tardy Excused Tardy Unexcused Absent Excused Absent Unexcused" at bounding box center [620, 209] width 140 height 22
select select "P"
click at [550, 198] on select "-- Present Tardy Excused Tardy Unexcused Absent Excused Absent Unexcused" at bounding box center [620, 209] width 140 height 22
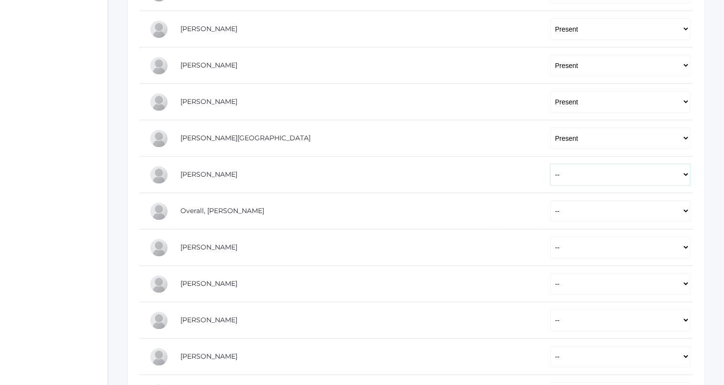
click at [641, 172] on select "-- Present Tardy Excused Tardy Unexcused Absent Excused Absent Unexcused" at bounding box center [620, 175] width 140 height 22
select select "P"
click at [550, 164] on select "-- Present Tardy Excused Tardy Unexcused Absent Excused Absent Unexcused" at bounding box center [620, 175] width 140 height 22
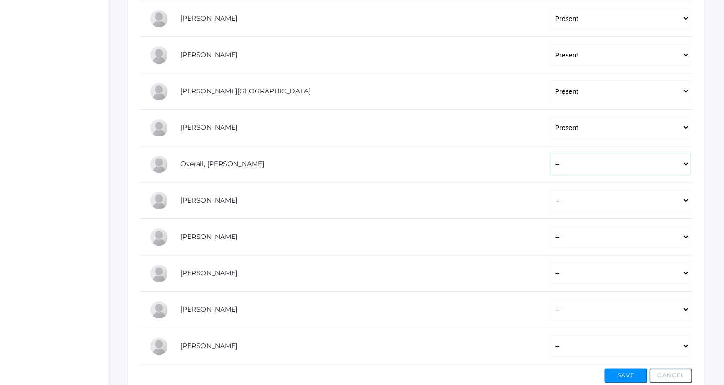
click at [643, 163] on select "-- Present Tardy Excused Tardy Unexcused Absent Excused Absent Unexcused" at bounding box center [620, 164] width 140 height 22
select select "P"
click at [550, 153] on select "-- Present Tardy Excused Tardy Unexcused Absent Excused Absent Unexcused" at bounding box center [620, 164] width 140 height 22
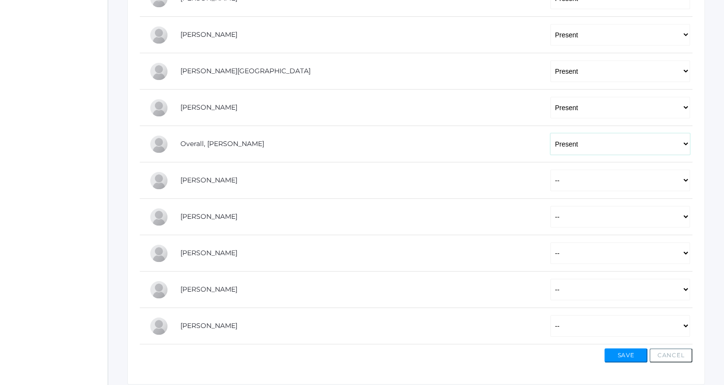
scroll to position [563, 0]
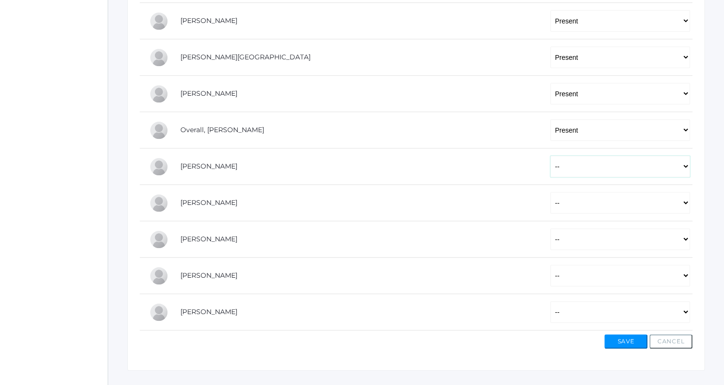
click at [645, 163] on select "-- Present Tardy Excused Tardy Unexcused Absent Excused Absent Unexcused" at bounding box center [620, 167] width 140 height 22
select select "P"
click at [550, 156] on select "-- Present Tardy Excused Tardy Unexcused Absent Excused Absent Unexcused" at bounding box center [620, 167] width 140 height 22
click at [628, 194] on select "-- Present Tardy Excused Tardy Unexcused Absent Excused Absent Unexcused" at bounding box center [620, 203] width 140 height 22
select select "P"
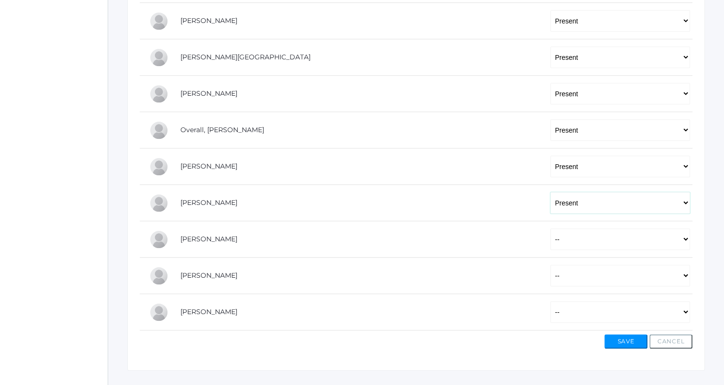
click at [550, 192] on select "-- Present Tardy Excused Tardy Unexcused Absent Excused Absent Unexcused" at bounding box center [620, 203] width 140 height 22
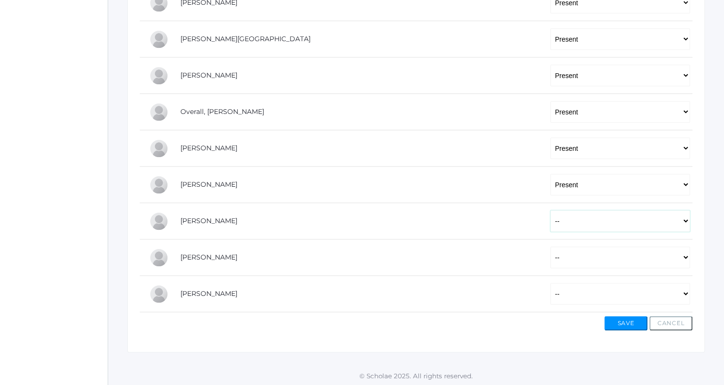
click at [615, 221] on select "-- Present Tardy Excused Tardy Unexcused Absent Excused Absent Unexcused" at bounding box center [620, 221] width 140 height 22
select select "P"
click at [550, 210] on select "-- Present Tardy Excused Tardy Unexcused Absent Excused Absent Unexcused" at bounding box center [620, 221] width 140 height 22
click at [630, 251] on select "-- Present Tardy Excused Tardy Unexcused Absent Excused Absent Unexcused" at bounding box center [620, 257] width 140 height 22
select select "P"
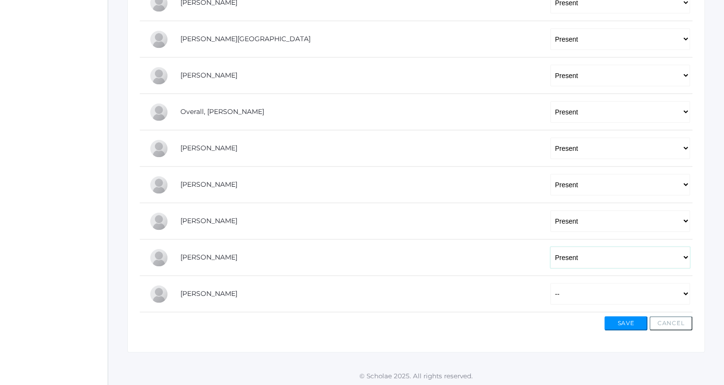
click at [550, 246] on select "-- Present Tardy Excused Tardy Unexcused Absent Excused Absent Unexcused" at bounding box center [620, 257] width 140 height 22
click at [618, 289] on select "-- Present Tardy Excused Tardy Unexcused Absent Excused Absent Unexcused" at bounding box center [620, 294] width 140 height 22
select select "P"
click at [550, 283] on select "-- Present Tardy Excused Tardy Unexcused Absent Excused Absent Unexcused" at bounding box center [620, 294] width 140 height 22
click at [629, 324] on button "Save" at bounding box center [625, 323] width 43 height 14
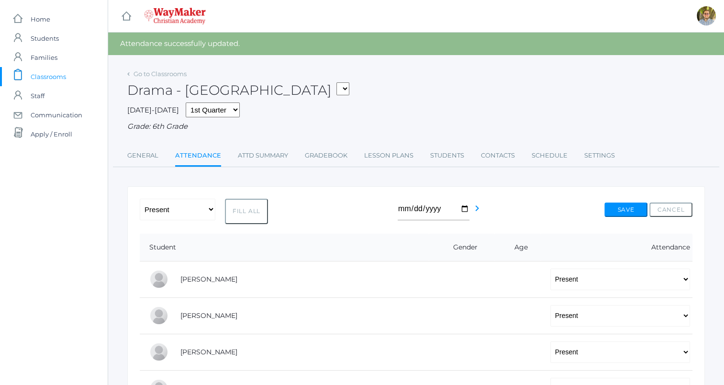
click at [61, 77] on span "Classrooms" at bounding box center [48, 76] width 35 height 19
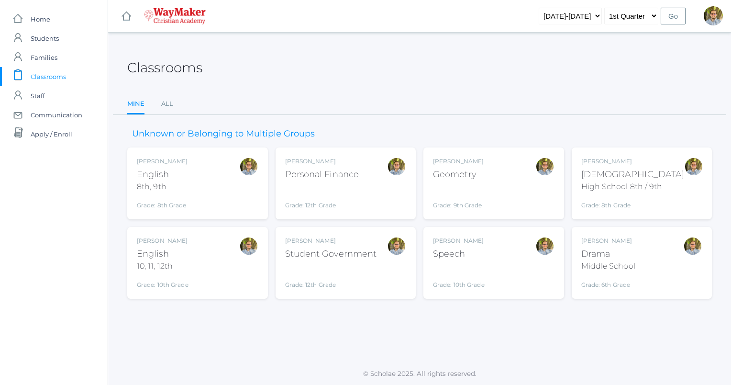
click at [211, 177] on div "[PERSON_NAME] [DEMOGRAPHIC_DATA] 8th, 9th Grade: 8th Grade 08ENGLISH" at bounding box center [198, 183] width 122 height 53
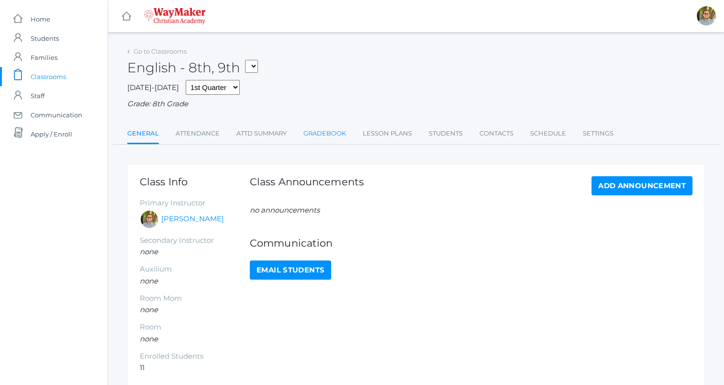
click at [331, 135] on link "Gradebook" at bounding box center [324, 133] width 43 height 19
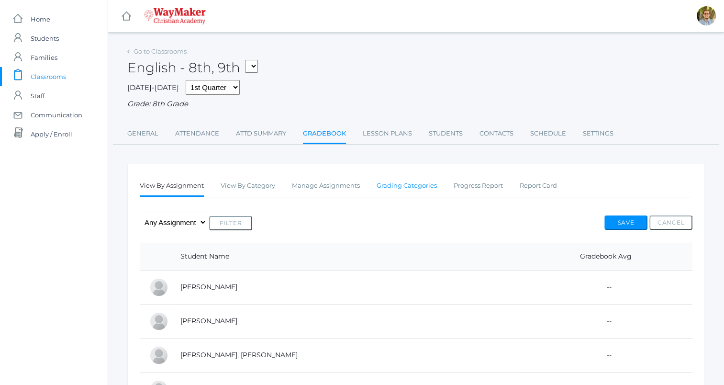
click at [409, 189] on link "Grading Categories" at bounding box center [407, 185] width 60 height 19
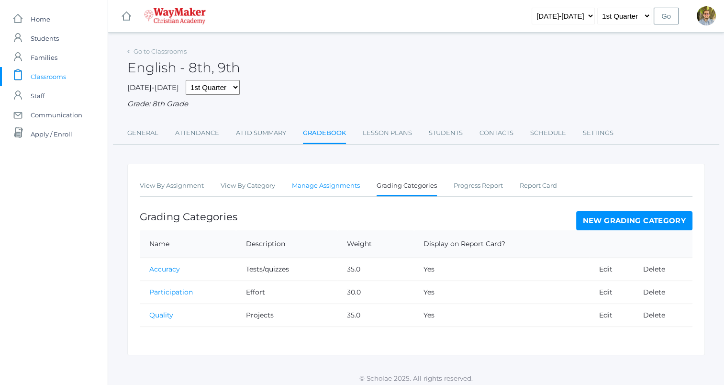
click at [314, 182] on link "Manage Assignments" at bounding box center [326, 185] width 68 height 19
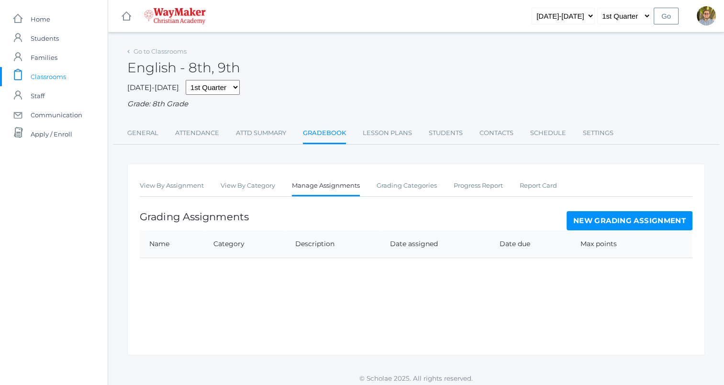
click at [621, 218] on link "New Grading Assignment" at bounding box center [630, 220] width 126 height 19
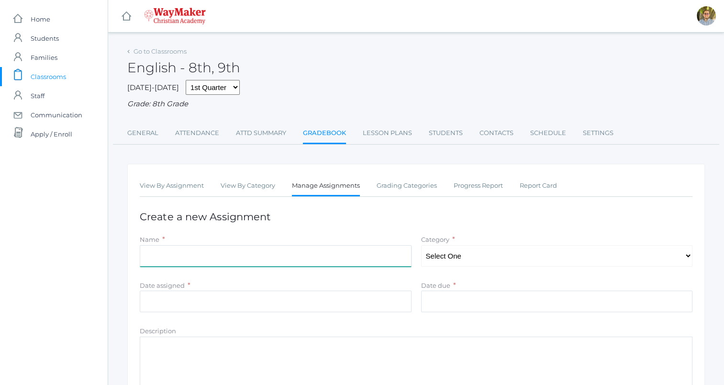
click at [348, 263] on input "Name" at bounding box center [276, 256] width 272 height 22
type input "Desire for English"
click at [488, 255] on select "Select One Quality Accuracy Participation" at bounding box center [557, 256] width 272 height 22
select select "1065"
click at [421, 245] on select "Select One Quality Accuracy Participation" at bounding box center [557, 256] width 272 height 22
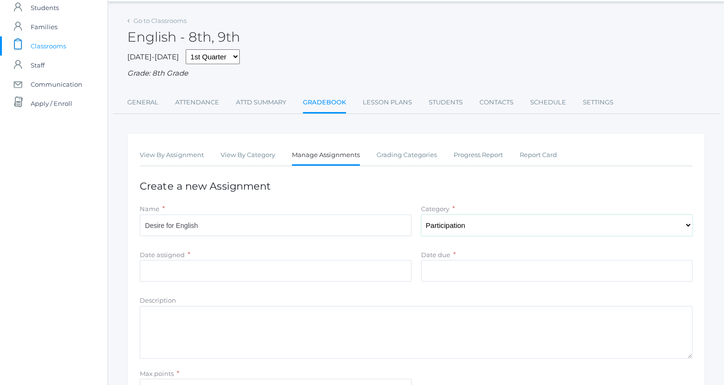
scroll to position [34, 0]
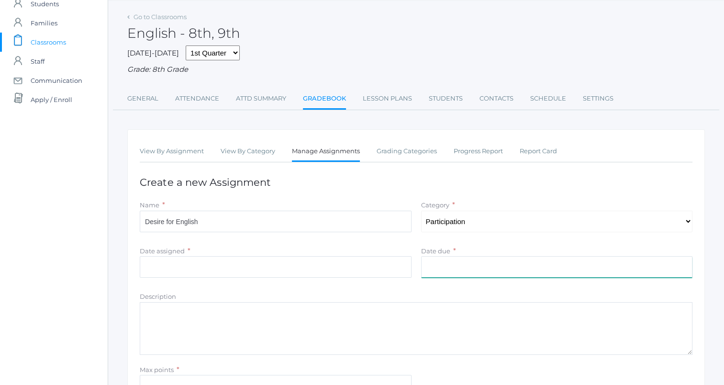
click at [431, 270] on input "Date due" at bounding box center [557, 267] width 272 height 22
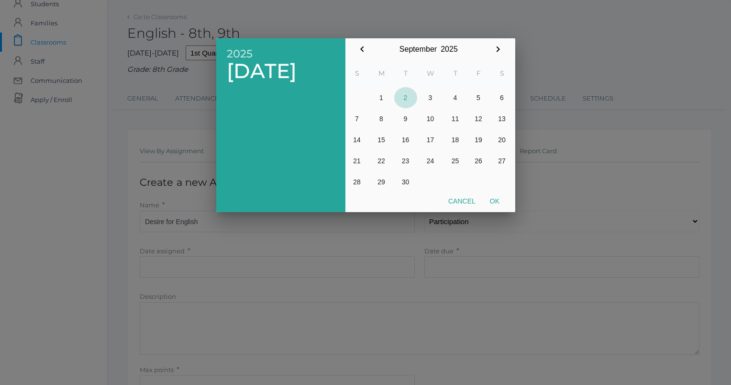
click at [405, 101] on button "2" at bounding box center [405, 97] width 23 height 21
click at [493, 201] on button "Ok" at bounding box center [495, 200] width 24 height 17
type input "[DATE]"
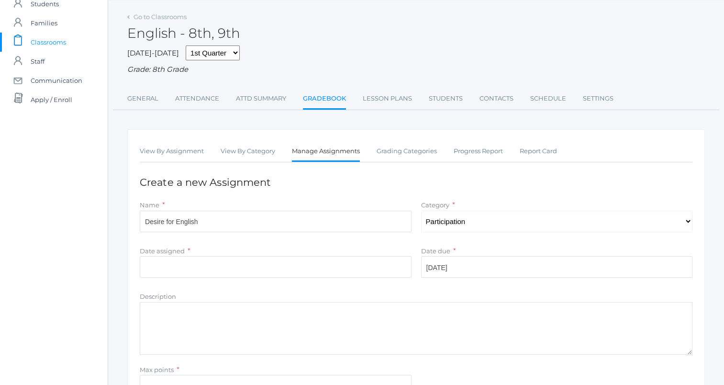
click at [278, 279] on div "Date assigned * Cancel Ok" at bounding box center [275, 263] width 281 height 36
click at [273, 267] on input "Date assigned" at bounding box center [276, 267] width 272 height 22
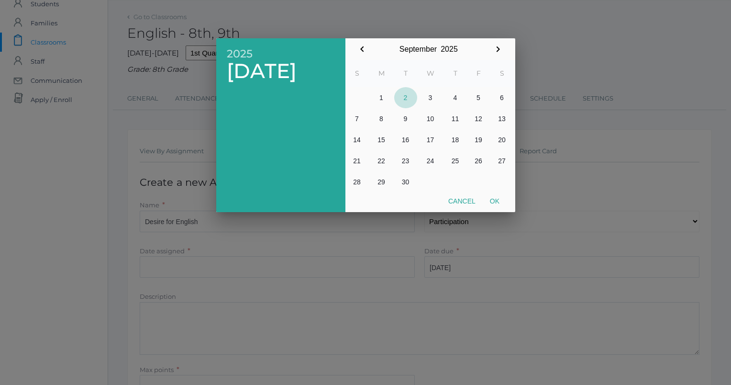
click at [401, 96] on button "2" at bounding box center [405, 97] width 23 height 21
click at [498, 199] on button "Ok" at bounding box center [495, 200] width 24 height 17
type input "[DATE]"
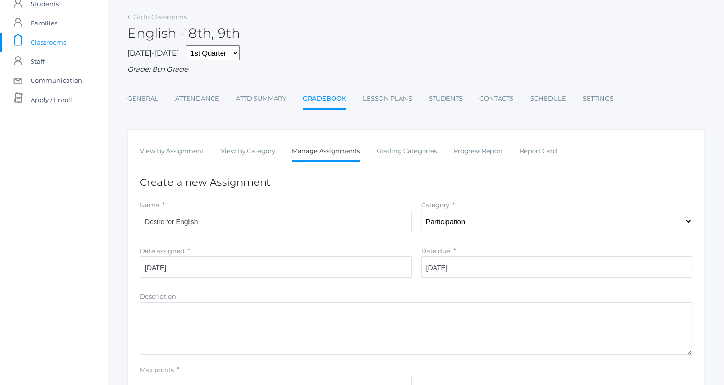
scroll to position [133, 0]
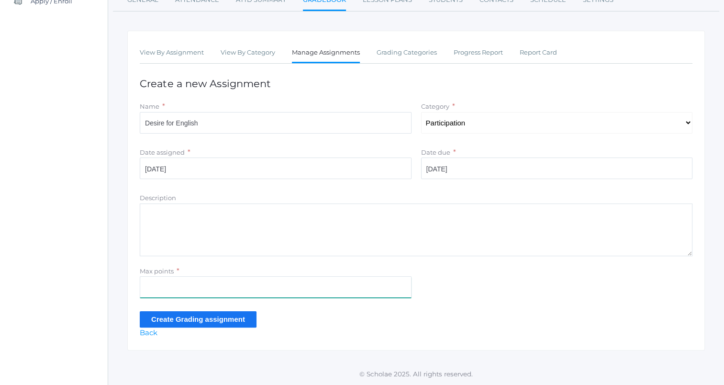
click at [309, 282] on input "Max points" at bounding box center [276, 287] width 272 height 22
type input "5"
click at [228, 316] on input "Create Grading assignment" at bounding box center [198, 319] width 117 height 16
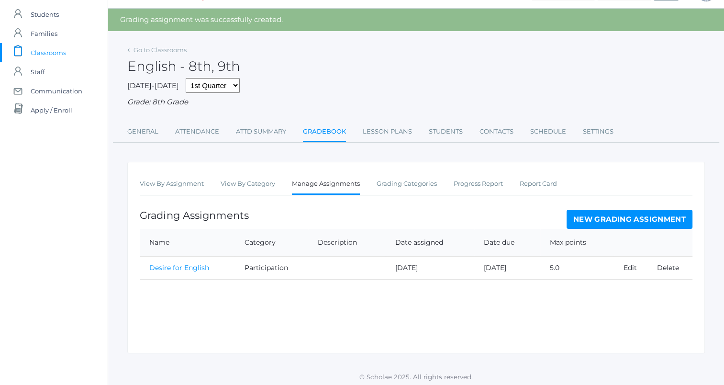
scroll to position [27, 0]
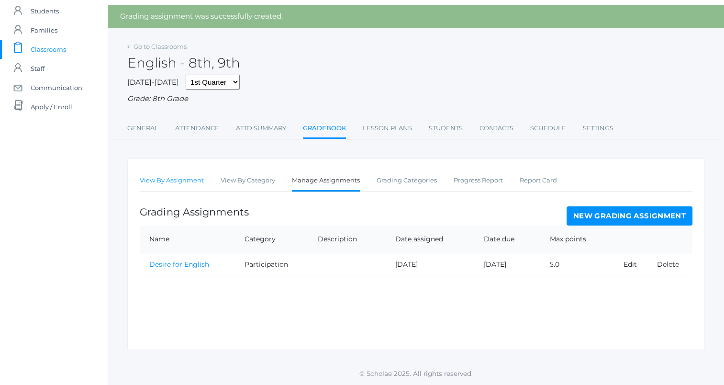
click at [165, 176] on link "View By Assignment" at bounding box center [172, 180] width 64 height 19
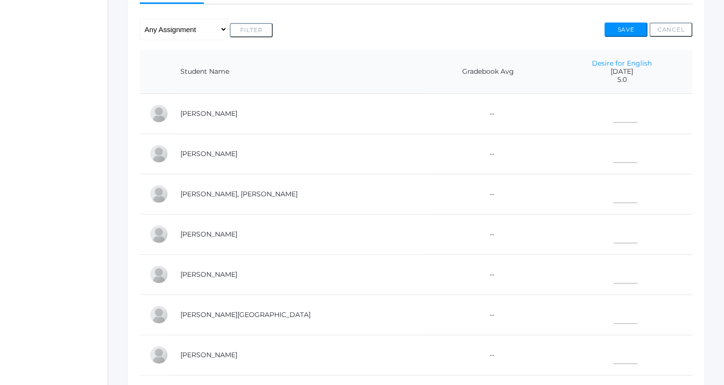
scroll to position [193, 0]
click at [613, 109] on input"] "text" at bounding box center [625, 111] width 24 height 22
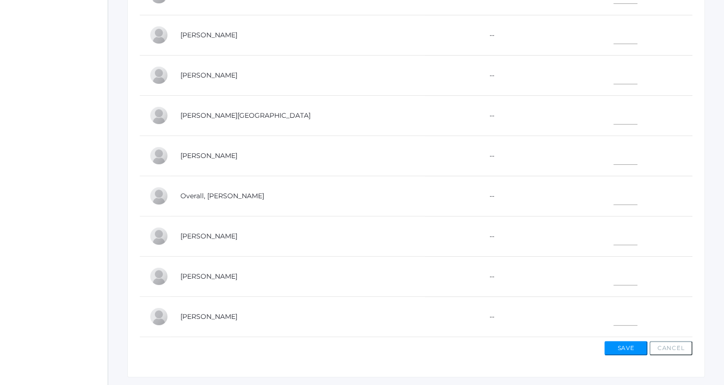
scroll to position [289, 0]
type input"] "5"
click at [613, 303] on input"] "text" at bounding box center [625, 314] width 24 height 22
type input"] "5"
click at [708, 255] on div "Go to Classrooms English - 8th, 9th FINANCE - Personal Finance SG - Student Gov…" at bounding box center [416, 65] width 616 height 621
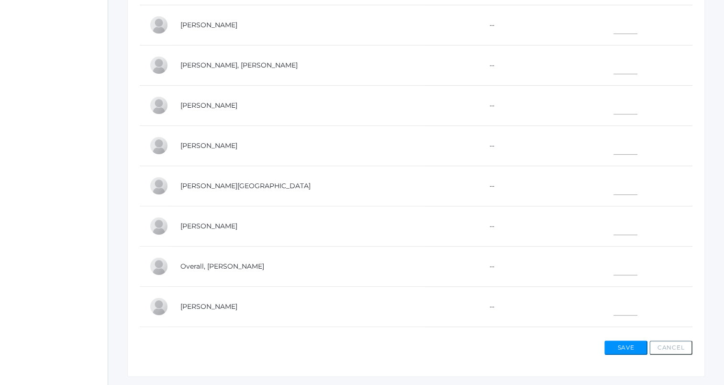
scroll to position [30, 0]
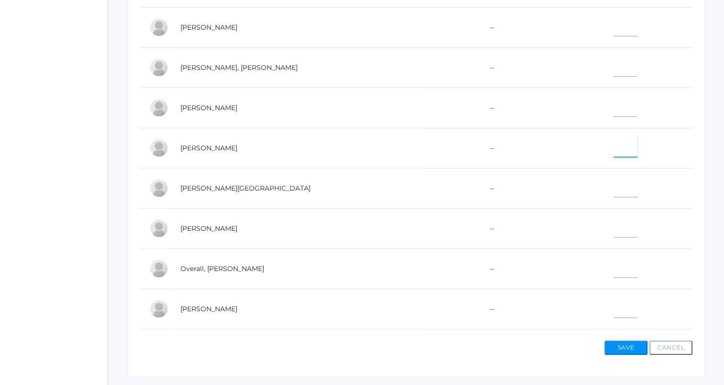
click at [613, 149] on input"] "text" at bounding box center [625, 146] width 24 height 22
type input"] "5"
click at [699, 118] on div "View By Assignment View By Category Manage Assignments Grading Categories Progr…" at bounding box center [416, 126] width 578 height 502
click at [613, 224] on input"] "text" at bounding box center [625, 227] width 24 height 22
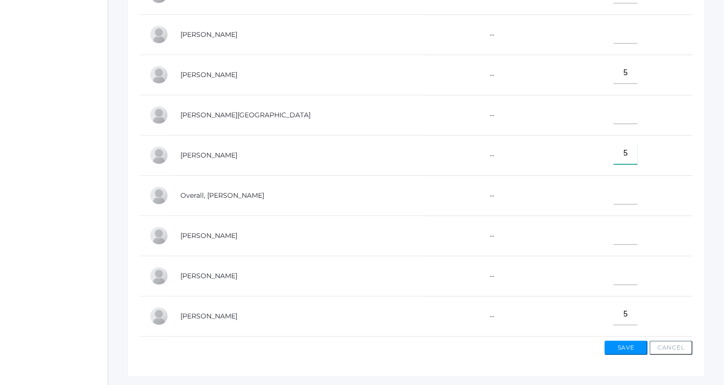
scroll to position [0, 0]
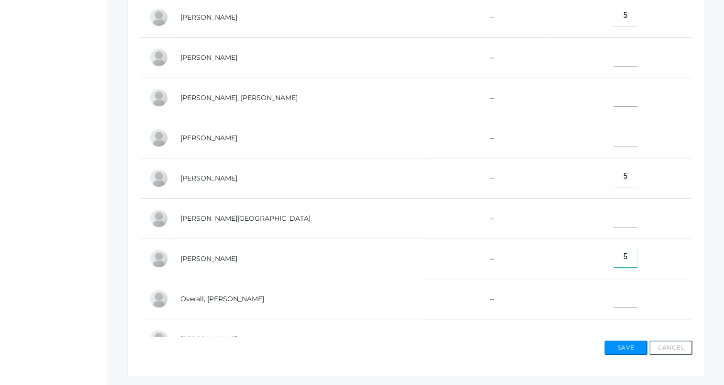
type input"] "5"
click at [613, 92] on input"] "text" at bounding box center [625, 96] width 24 height 22
type input"] "5"
click at [628, 96] on td "5" at bounding box center [621, 98] width 141 height 40
click at [613, 208] on input"] "text" at bounding box center [625, 217] width 24 height 22
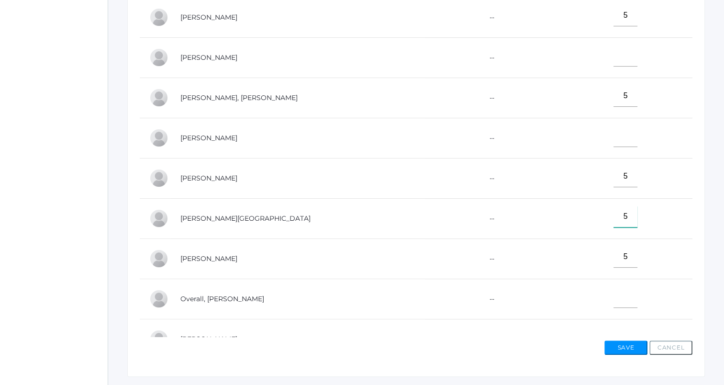
type input"] "5"
click at [722, 125] on div "Go to Classrooms English - 8th, 9th FINANCE - Personal Finance SG - Student Gov…" at bounding box center [416, 65] width 616 height 621
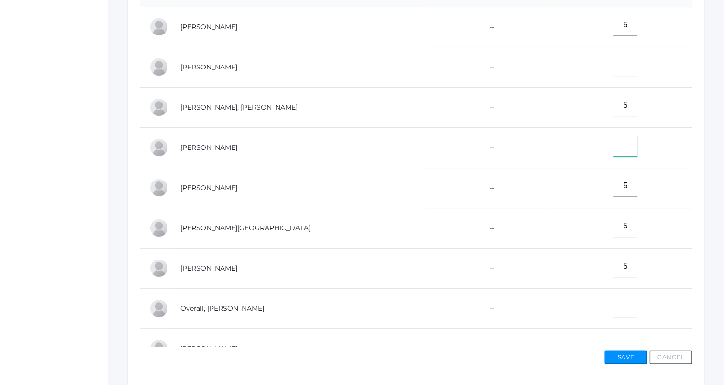
click at [613, 146] on input"] "text" at bounding box center [625, 146] width 24 height 22
type input"] "5"
click at [693, 138] on div "View By Assignment View By Category Manage Assignments Grading Categories Progr…" at bounding box center [416, 135] width 578 height 502
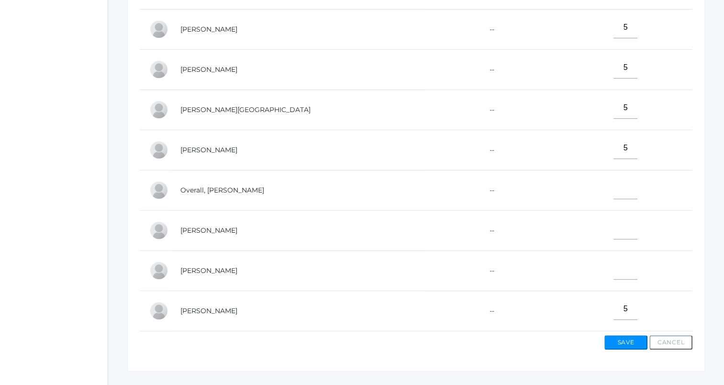
scroll to position [295, 0]
click at [613, 268] on input"] "text" at bounding box center [625, 268] width 24 height 22
type input"] "6"
click at [700, 268] on div "View By Assignment View By Category Manage Assignments Grading Categories Progr…" at bounding box center [416, 120] width 578 height 502
click at [613, 184] on input"] "text" at bounding box center [625, 188] width 24 height 22
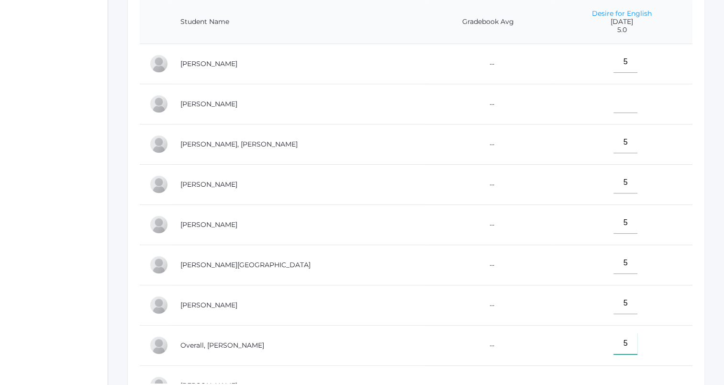
scroll to position [242, 0]
type input"] "5"
click at [613, 106] on input"] "text" at bounding box center [625, 103] width 24 height 22
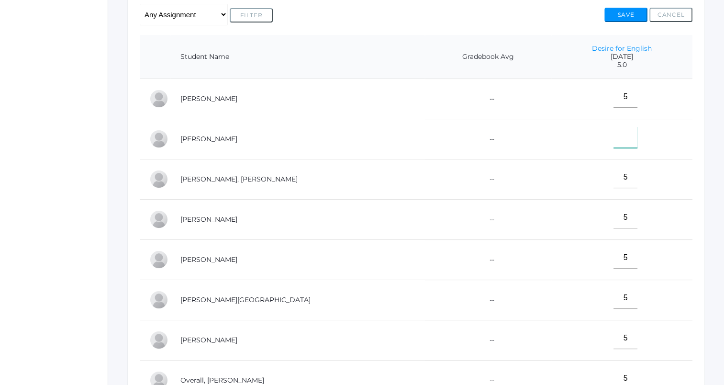
scroll to position [109, 0]
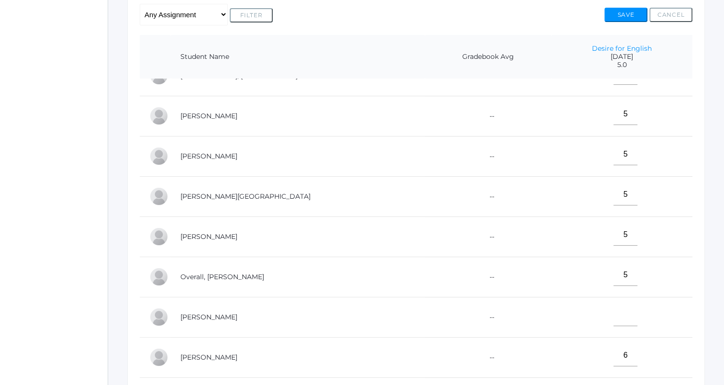
click at [707, 220] on div "Go to Classrooms English - 8th, 9th FINANCE - Personal Finance SG - Student Gov…" at bounding box center [416, 147] width 616 height 621
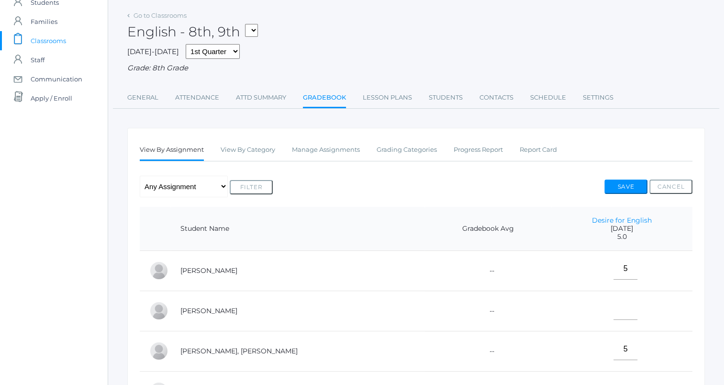
scroll to position [0, 0]
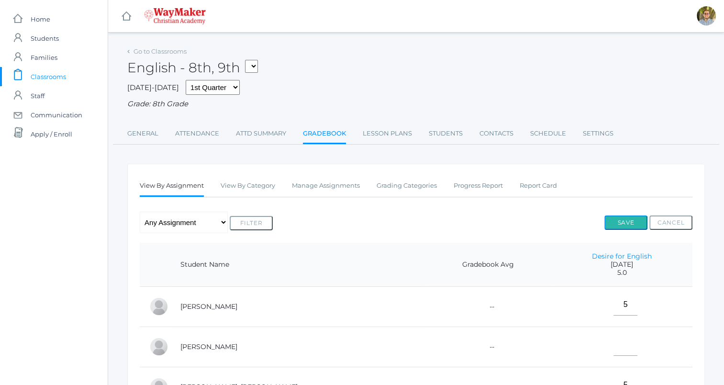
click at [622, 220] on button "Save" at bounding box center [625, 222] width 43 height 14
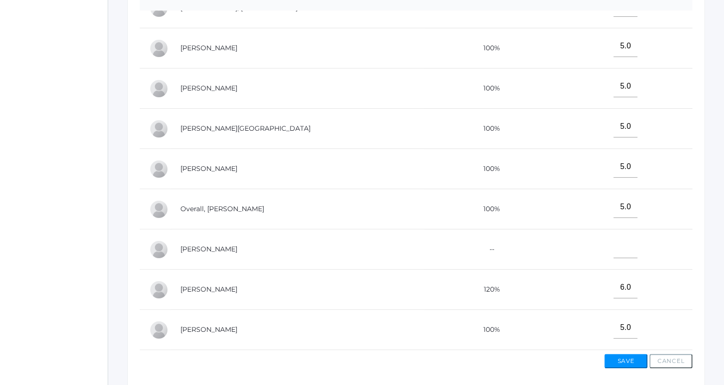
scroll to position [109, 0]
click at [613, 249] on input"] "text" at bounding box center [625, 247] width 24 height 22
type input"] "0"
click at [632, 358] on button "Save" at bounding box center [625, 361] width 43 height 14
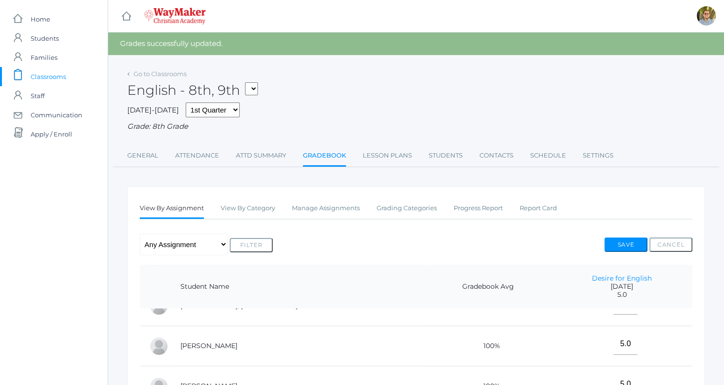
scroll to position [337, 0]
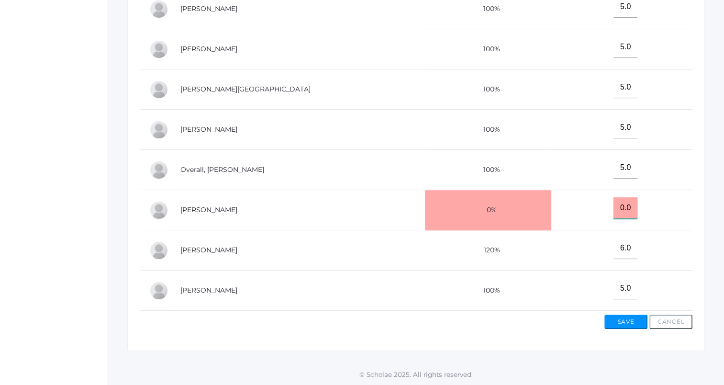
click at [613, 200] on input "0.0" at bounding box center [625, 208] width 24 height 22
type input "0"
click at [716, 159] on div "Go to Classrooms English - 8th, 9th FINANCE - Personal Finance SG - Student Gov…" at bounding box center [416, 40] width 616 height 621
click at [624, 323] on button "Save" at bounding box center [625, 321] width 43 height 14
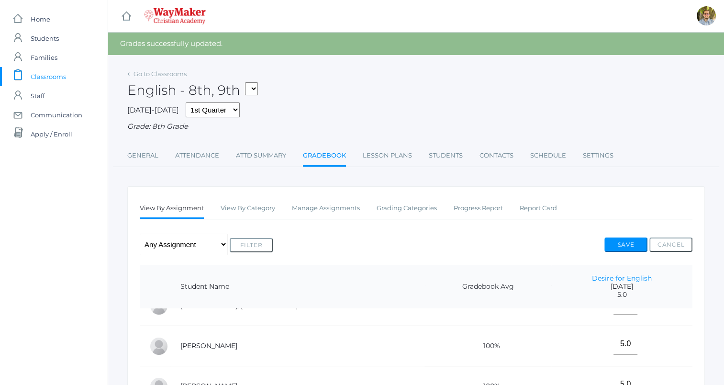
click at [38, 77] on span "Classrooms" at bounding box center [48, 76] width 35 height 19
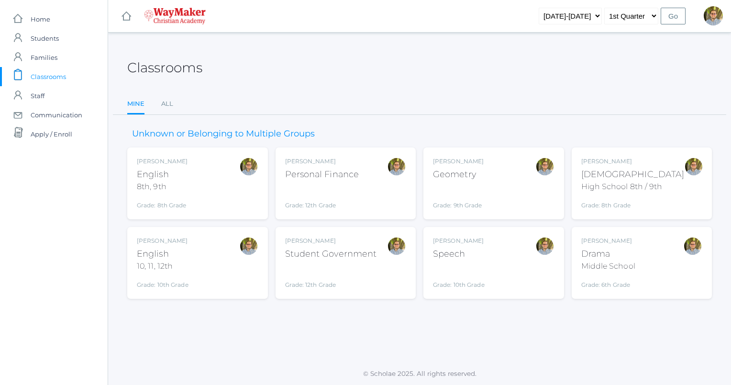
click at [202, 269] on div "Kylen Braileanu English 10, 11, 12th Grade: 10th Grade HSENGLISH" at bounding box center [198, 262] width 122 height 53
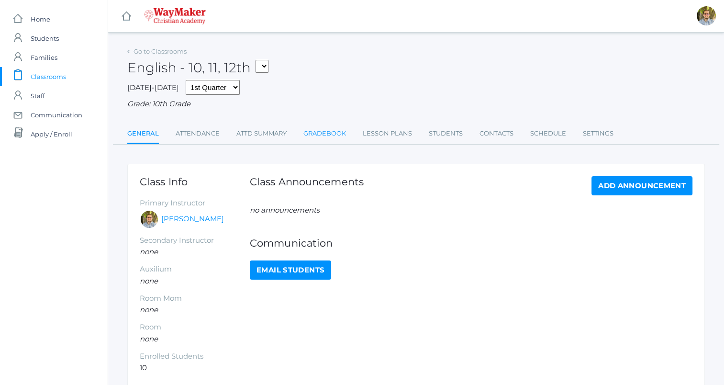
click at [323, 131] on link "Gradebook" at bounding box center [324, 133] width 43 height 19
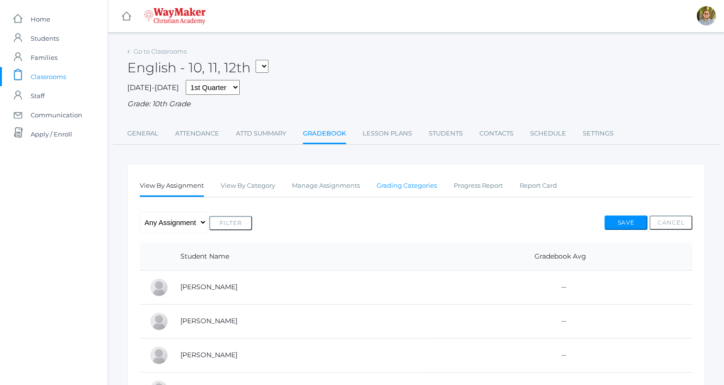
click at [430, 185] on link "Grading Categories" at bounding box center [407, 185] width 60 height 19
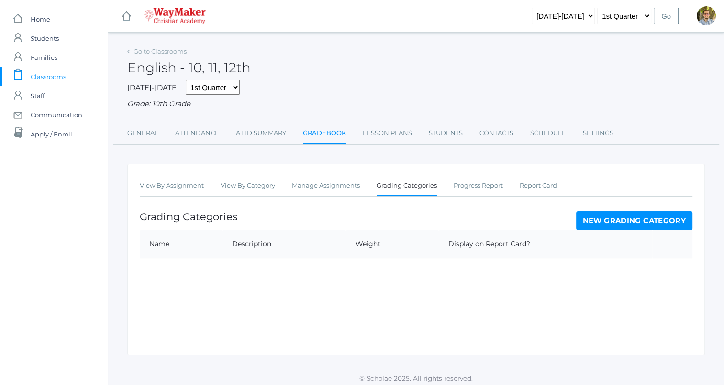
click at [622, 230] on link "New Grading Category" at bounding box center [634, 220] width 117 height 19
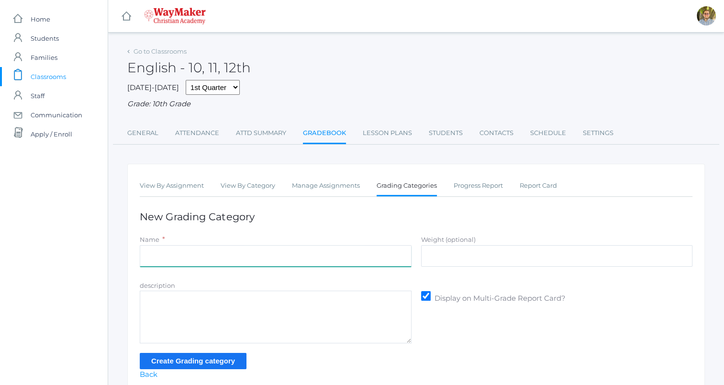
click at [350, 255] on input "Name" at bounding box center [276, 256] width 272 height 22
type input "Participation"
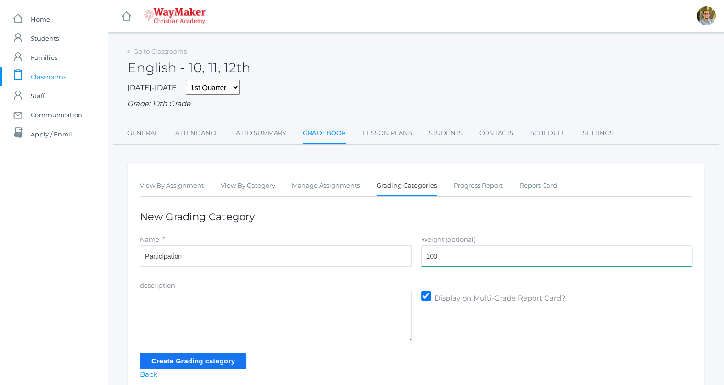
click at [486, 261] on input "100" at bounding box center [557, 256] width 272 height 22
type input "1"
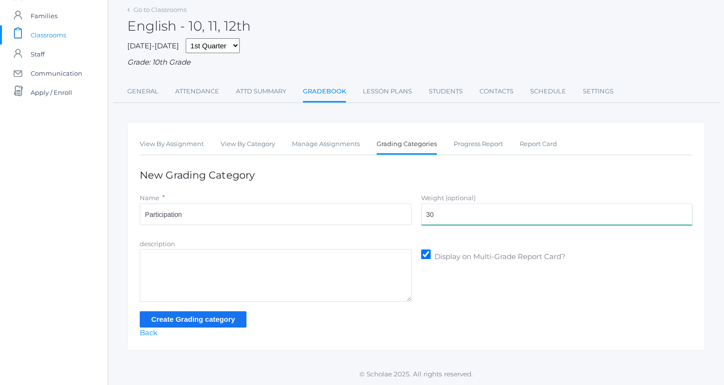
type input "30"
click at [237, 317] on input "Create Grading category" at bounding box center [193, 319] width 107 height 16
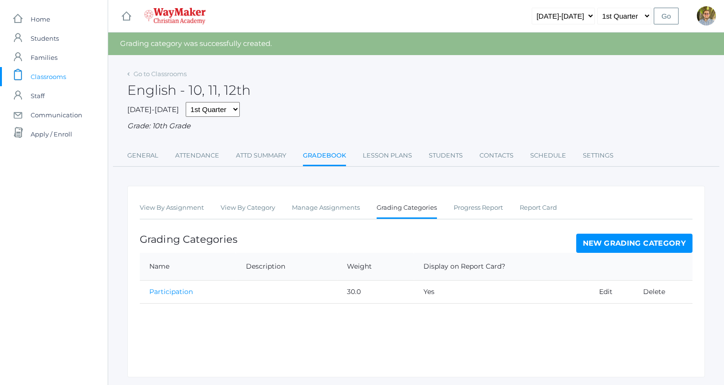
click at [662, 249] on link "New Grading Category" at bounding box center [634, 242] width 117 height 19
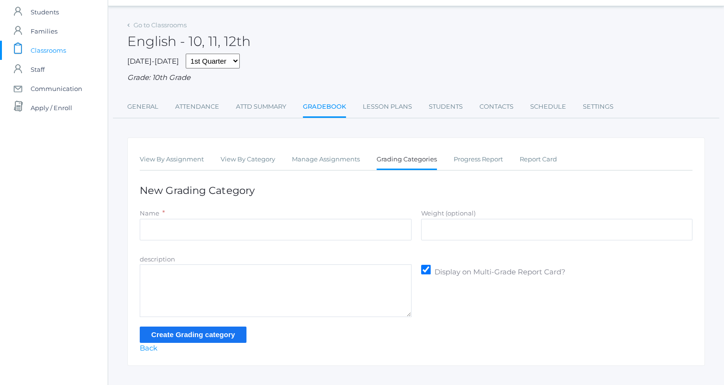
scroll to position [27, 0]
click at [301, 238] on input "Name" at bounding box center [276, 229] width 272 height 22
type input "Quality"
click at [441, 232] on input "Weight (optional)" at bounding box center [557, 229] width 272 height 22
type input "35"
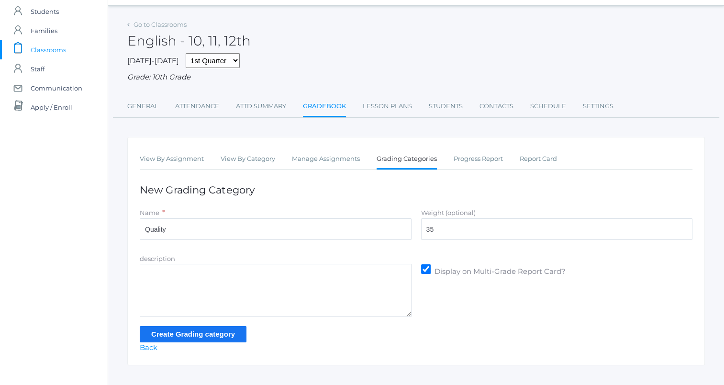
click at [197, 336] on input "Create Grading category" at bounding box center [193, 334] width 107 height 16
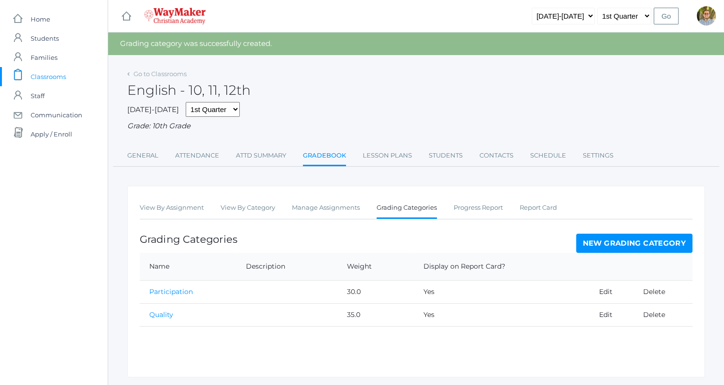
click at [598, 240] on link "New Grading Category" at bounding box center [634, 242] width 117 height 19
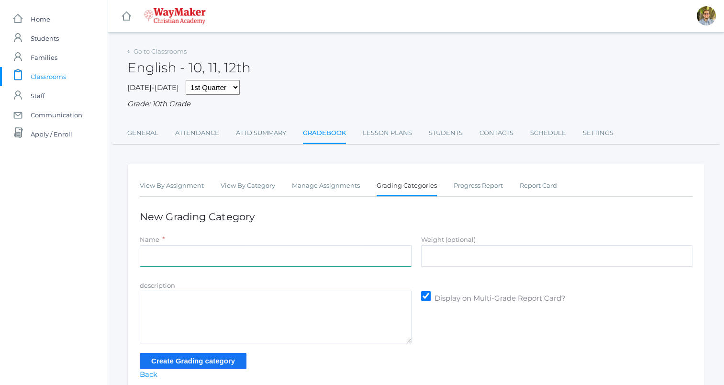
click at [367, 260] on input "Name" at bounding box center [276, 256] width 272 height 22
type input "Accuracy"
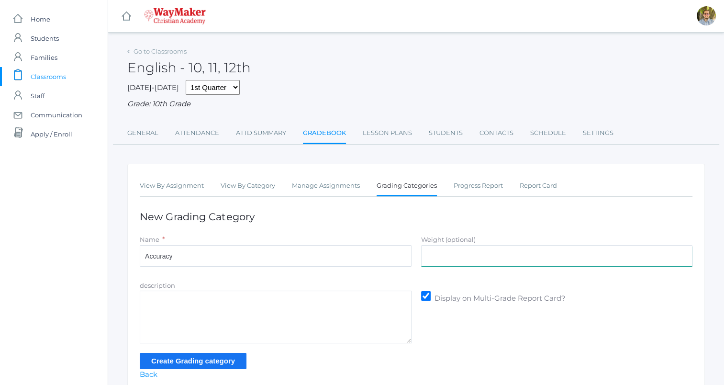
click at [434, 256] on input "Weight (optional)" at bounding box center [557, 256] width 272 height 22
type input "35"
click at [208, 366] on input "Create Grading category" at bounding box center [193, 361] width 107 height 16
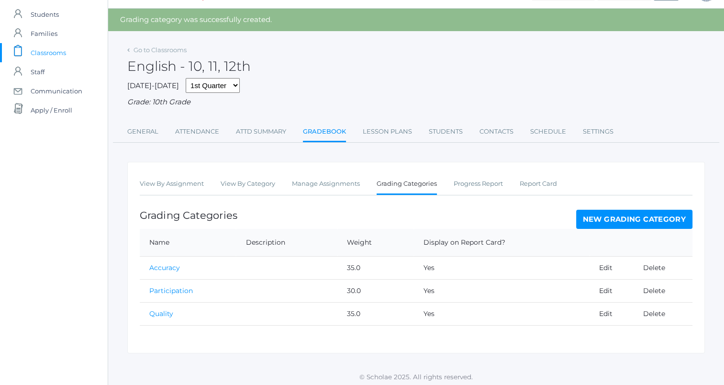
scroll to position [27, 0]
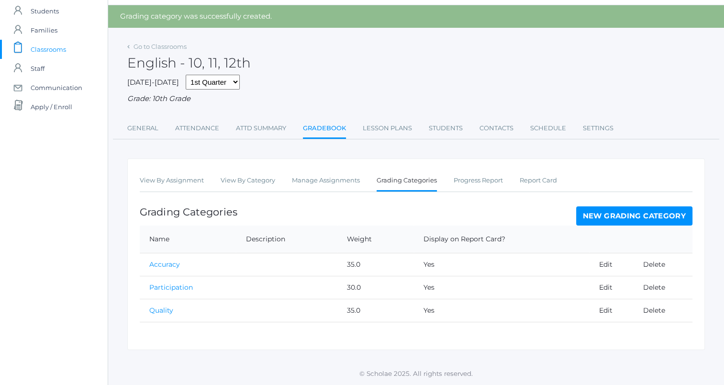
click at [291, 186] on ul "View By Assignment View By Category Manage Assignments Grading Categories Progr…" at bounding box center [416, 181] width 553 height 21
click at [296, 186] on link "Manage Assignments" at bounding box center [326, 180] width 68 height 19
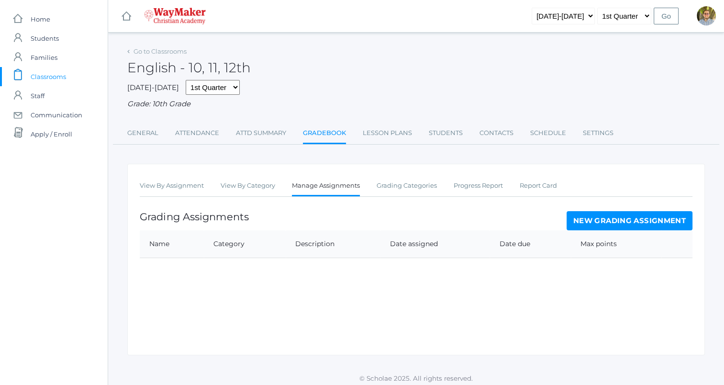
click at [602, 216] on link "New Grading Assignment" at bounding box center [630, 220] width 126 height 19
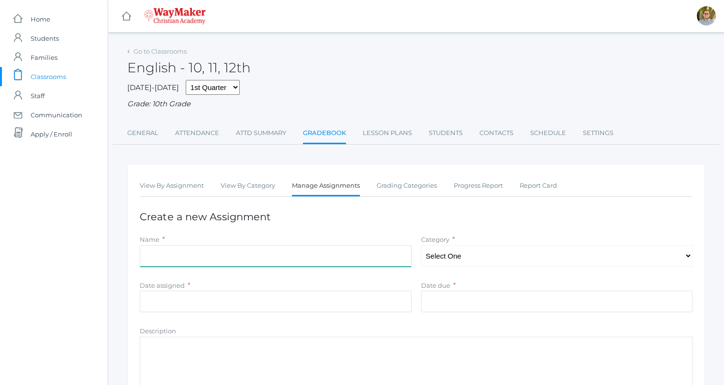
click at [341, 249] on input "Name" at bounding box center [276, 256] width 272 height 22
type input "E"
type input "Desire for English"
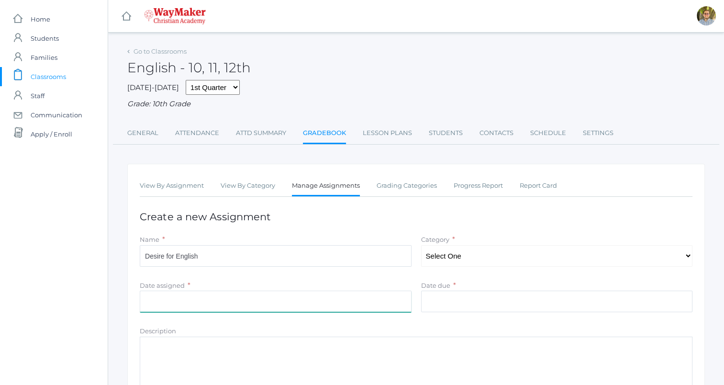
type input "[DATE]"
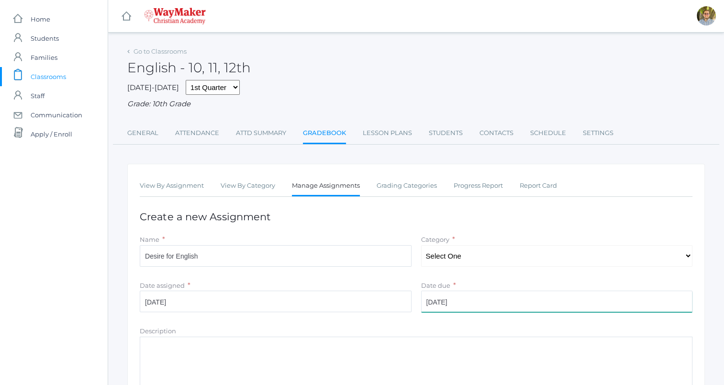
type input "5"
type input "Desire for English"
click at [483, 254] on select "Select One Accuracy Quality Participation" at bounding box center [557, 256] width 272 height 22
select select "1113"
click at [421, 245] on select "Select One Accuracy Quality Participation" at bounding box center [557, 256] width 272 height 22
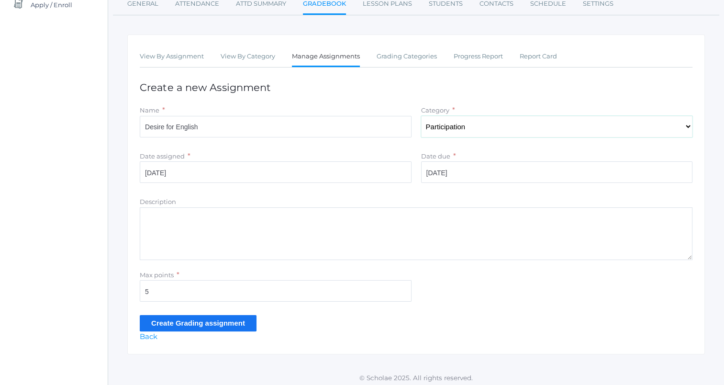
scroll to position [133, 0]
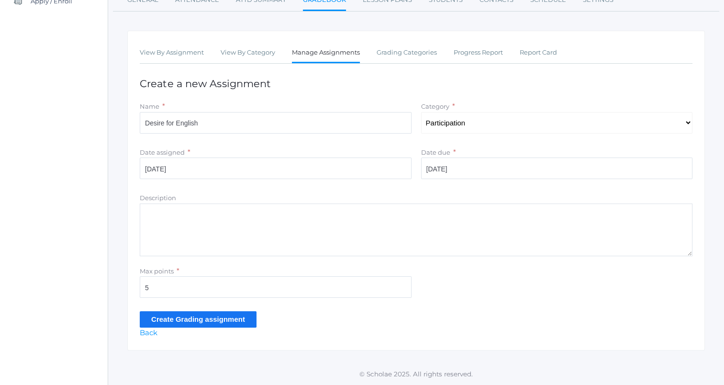
click at [234, 316] on input "Create Grading assignment" at bounding box center [198, 319] width 117 height 16
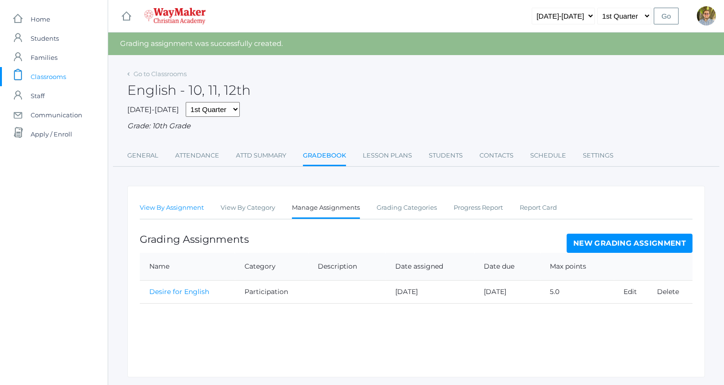
click at [199, 206] on link "View By Assignment" at bounding box center [172, 207] width 64 height 19
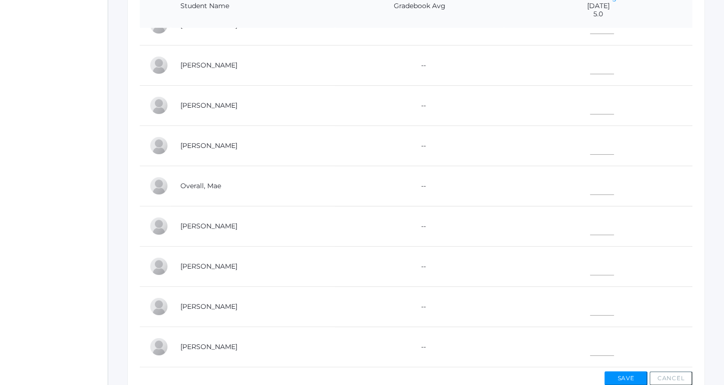
scroll to position [259, 0]
click at [594, 254] on input"] "text" at bounding box center [602, 264] width 24 height 22
type input"] "5"
click at [592, 138] on input"] "text" at bounding box center [602, 143] width 24 height 22
type input"] "5"
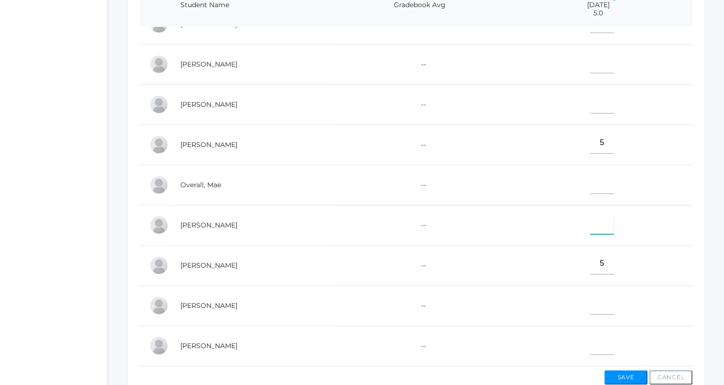
click at [601, 224] on input"] "text" at bounding box center [602, 223] width 24 height 22
type input"] "5"
click at [600, 180] on input"] "text" at bounding box center [602, 183] width 24 height 22
type input"] "5"
click at [593, 339] on input"] "text" at bounding box center [602, 344] width 24 height 22
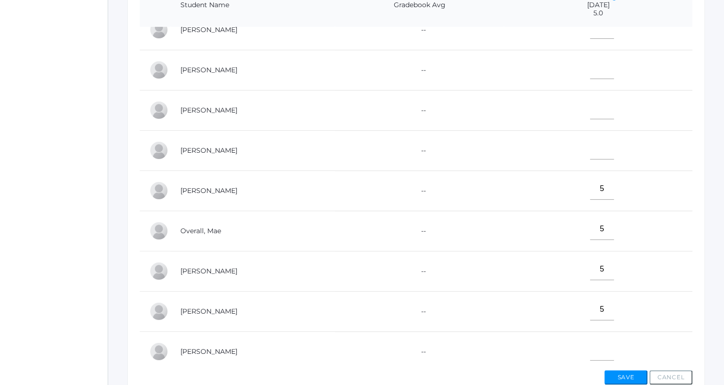
scroll to position [0, 0]
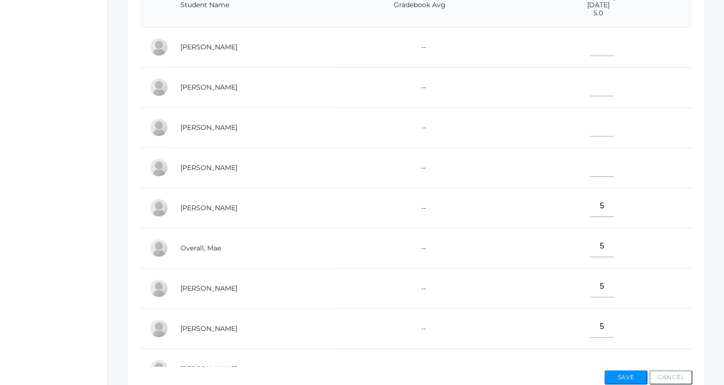
type input"] "5"
click at [601, 84] on input"] "text" at bounding box center [602, 86] width 24 height 22
type input"] "5"
click at [601, 123] on input"] "text" at bounding box center [602, 126] width 24 height 22
type input"] "5"
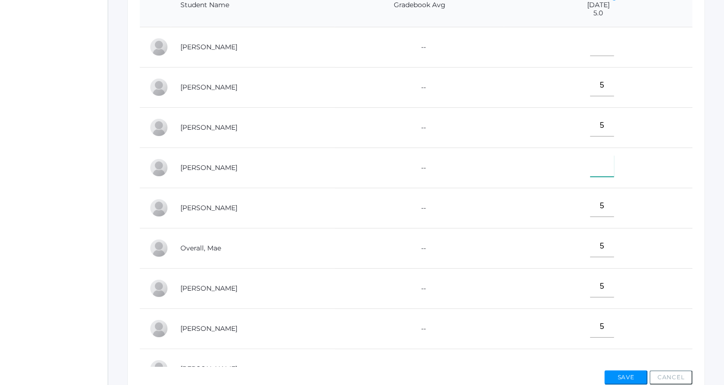
click at [596, 163] on input"] "text" at bounding box center [602, 166] width 24 height 22
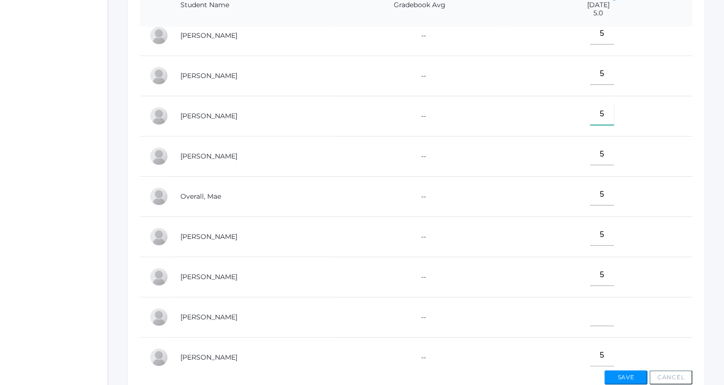
scroll to position [69, 0]
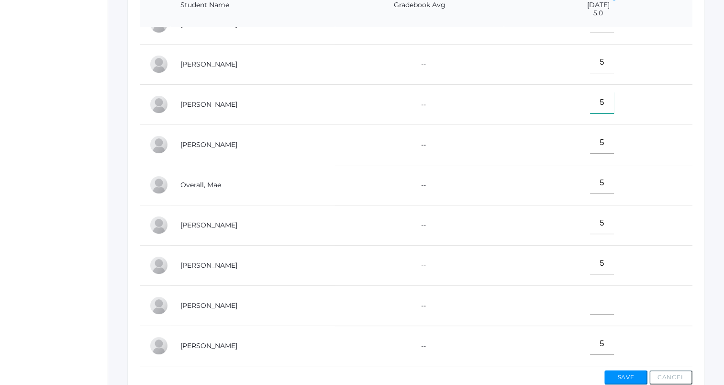
type input"] "5"
click at [599, 298] on input"] "text" at bounding box center [602, 304] width 24 height 22
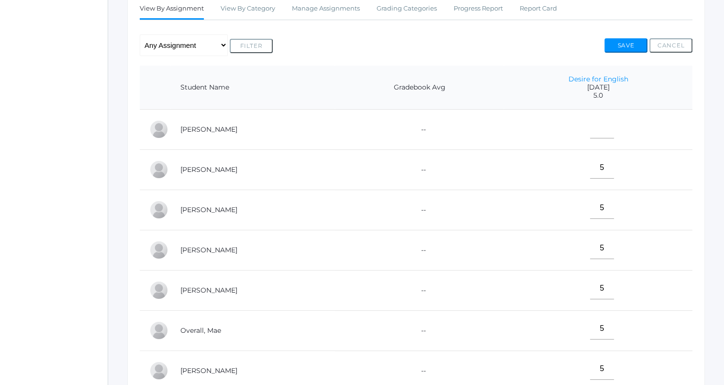
scroll to position [170, 0]
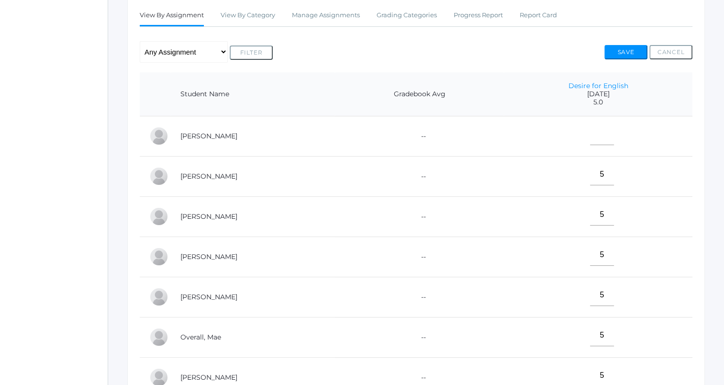
type input"] "5"
click at [600, 133] on input"] "text" at bounding box center [602, 134] width 24 height 22
click at [625, 54] on button "Save" at bounding box center [625, 52] width 43 height 14
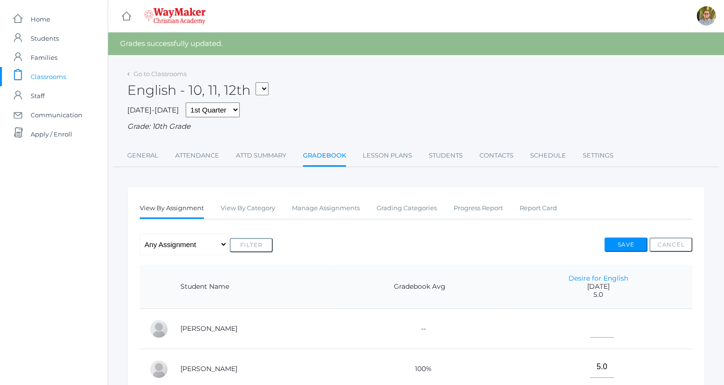
click at [54, 75] on span "Classrooms" at bounding box center [48, 76] width 35 height 19
